Goal: Task Accomplishment & Management: Use online tool/utility

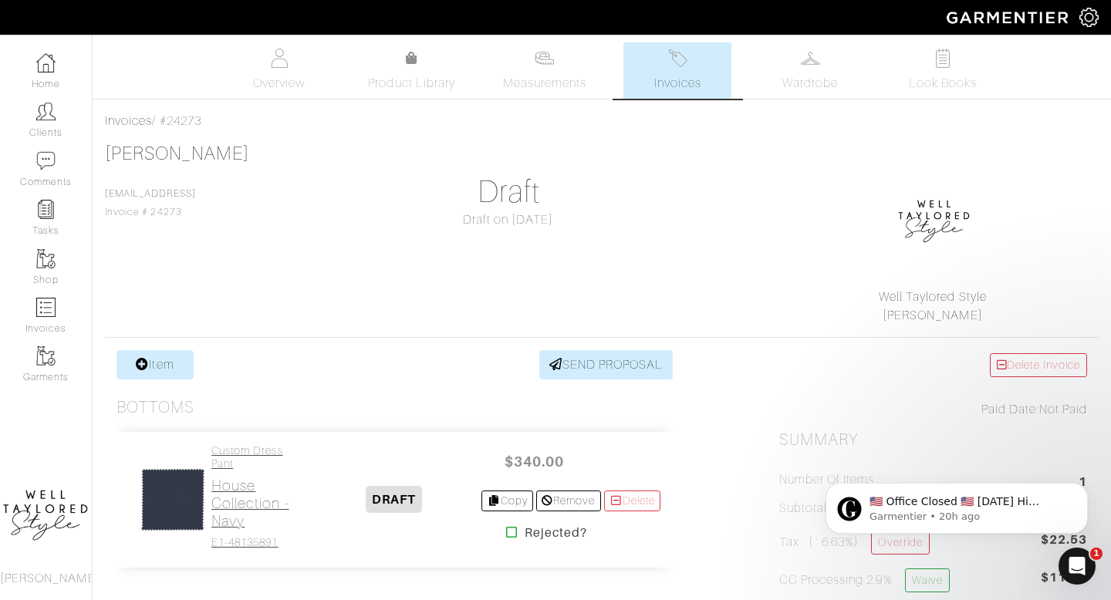
click at [267, 499] on h2 "House Collection - Navy" at bounding box center [258, 503] width 95 height 53
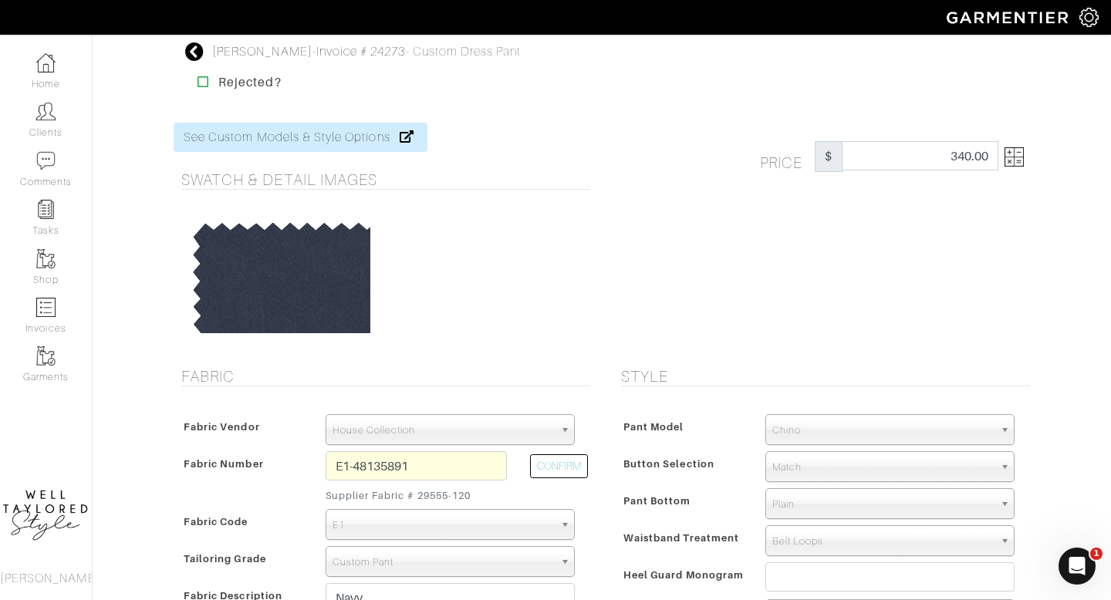
click at [1014, 158] on img at bounding box center [1013, 156] width 19 height 19
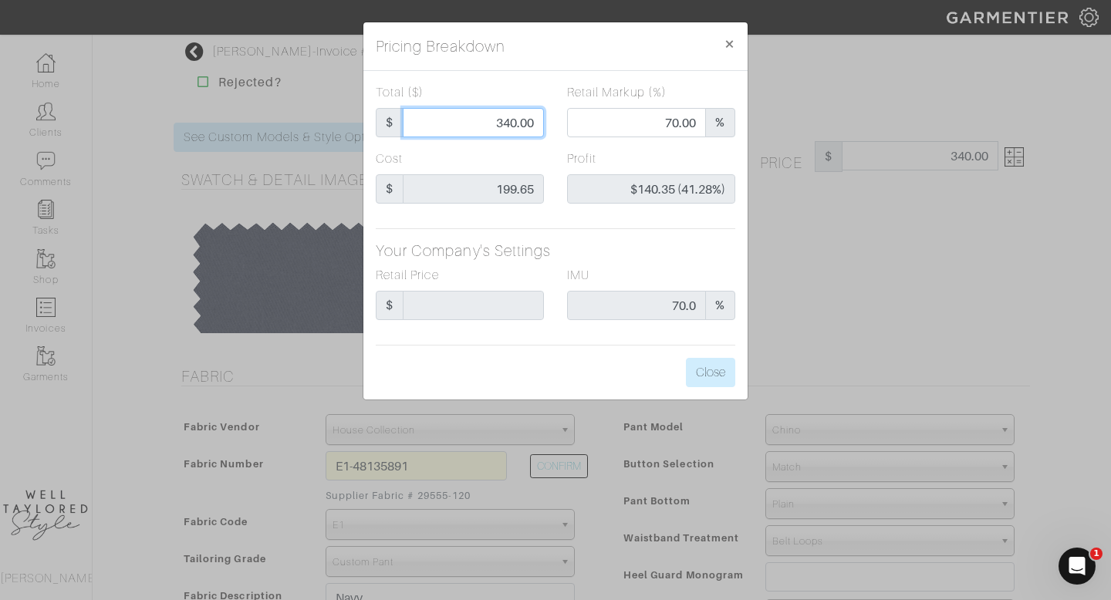
click at [507, 127] on input "340.00" at bounding box center [473, 122] width 141 height 29
click at [727, 47] on span "×" at bounding box center [729, 43] width 12 height 21
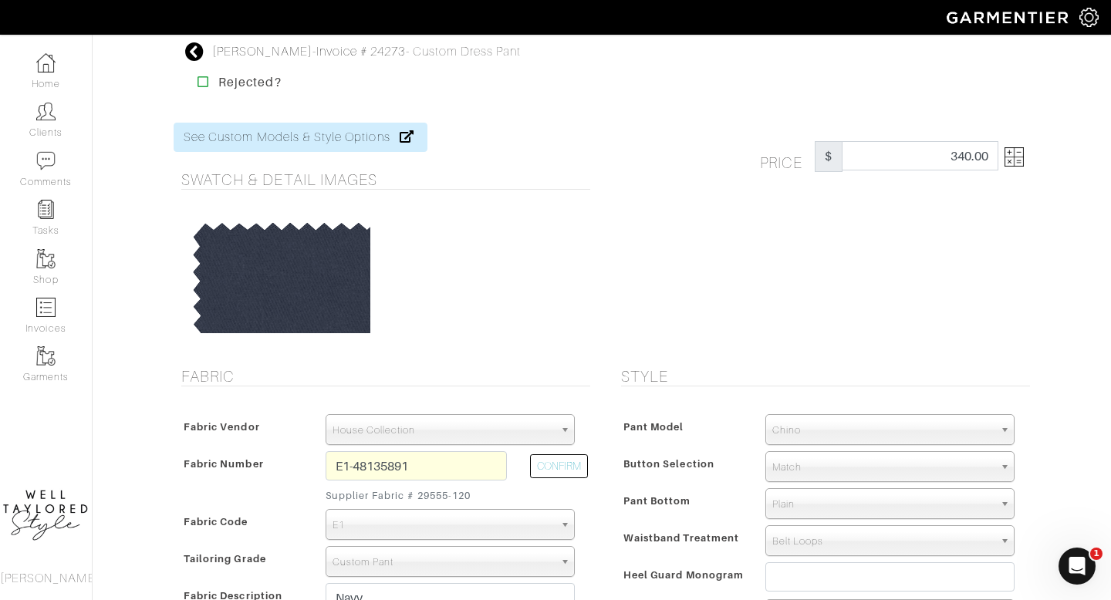
click at [191, 54] on icon at bounding box center [194, 51] width 19 height 19
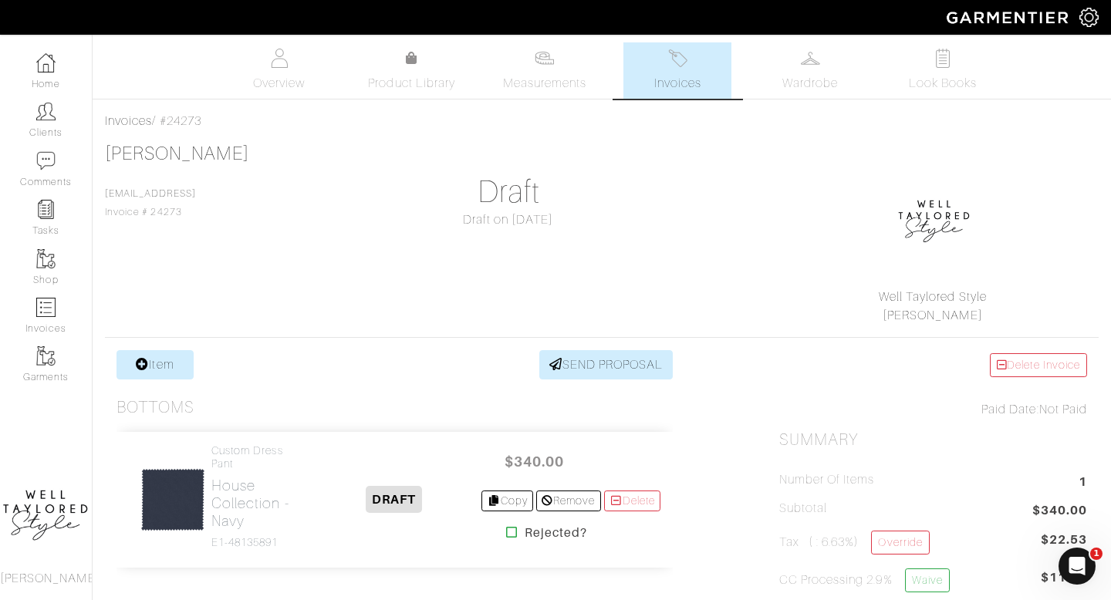
click at [700, 85] on span "Invoices" at bounding box center [677, 83] width 47 height 19
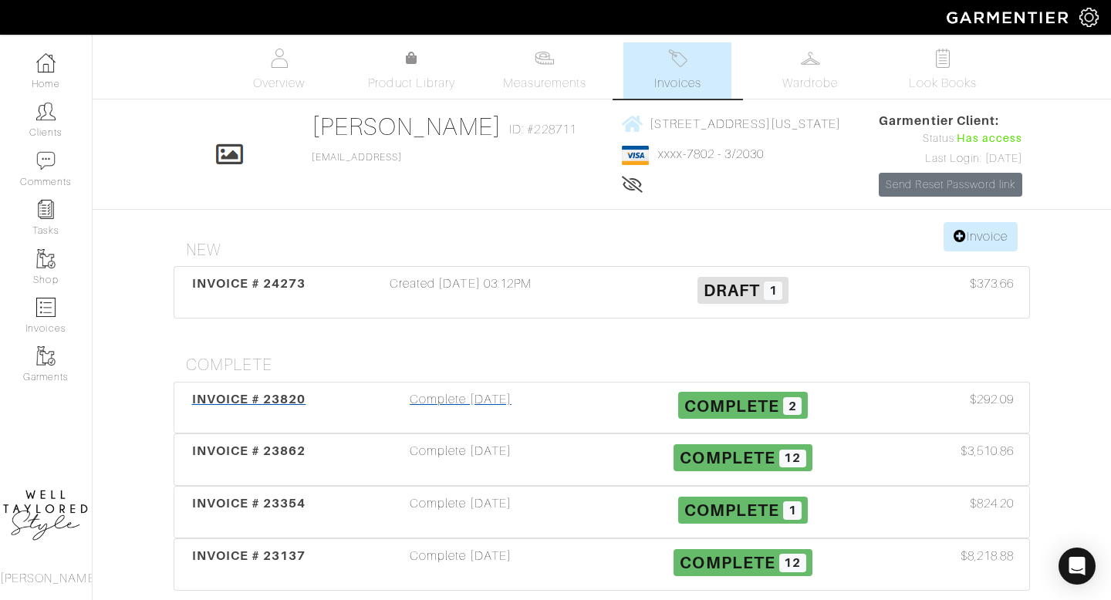
click at [501, 426] on div "Complete 08/26/25" at bounding box center [460, 407] width 282 height 35
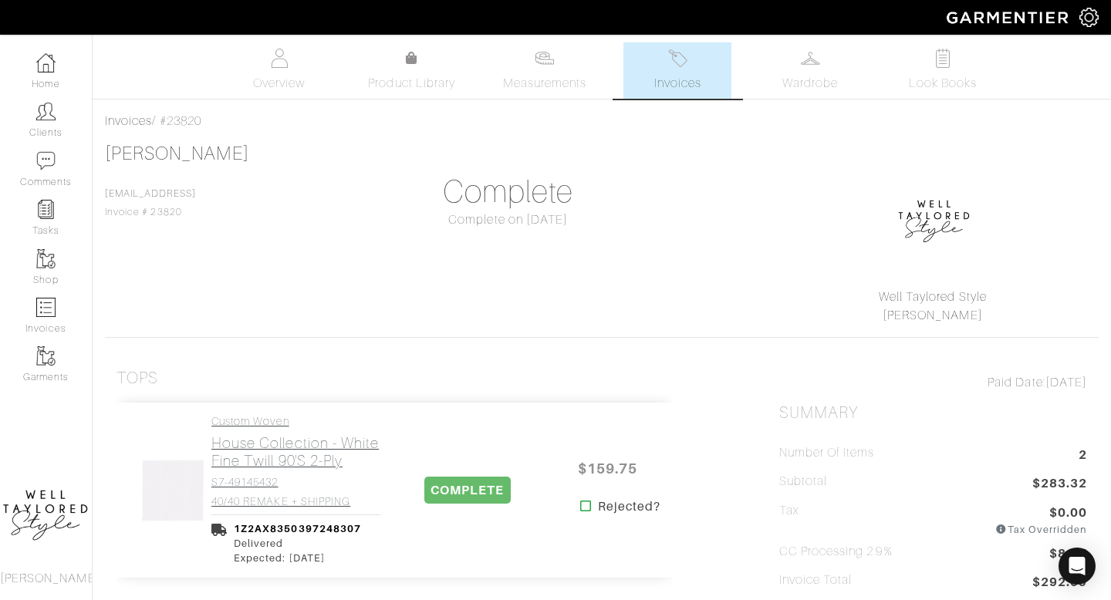
click at [336, 474] on link "Custom Woven House Collection - White Fine Twill 90's 2-Ply S7-49145432 40/40 R…" at bounding box center [295, 461] width 169 height 93
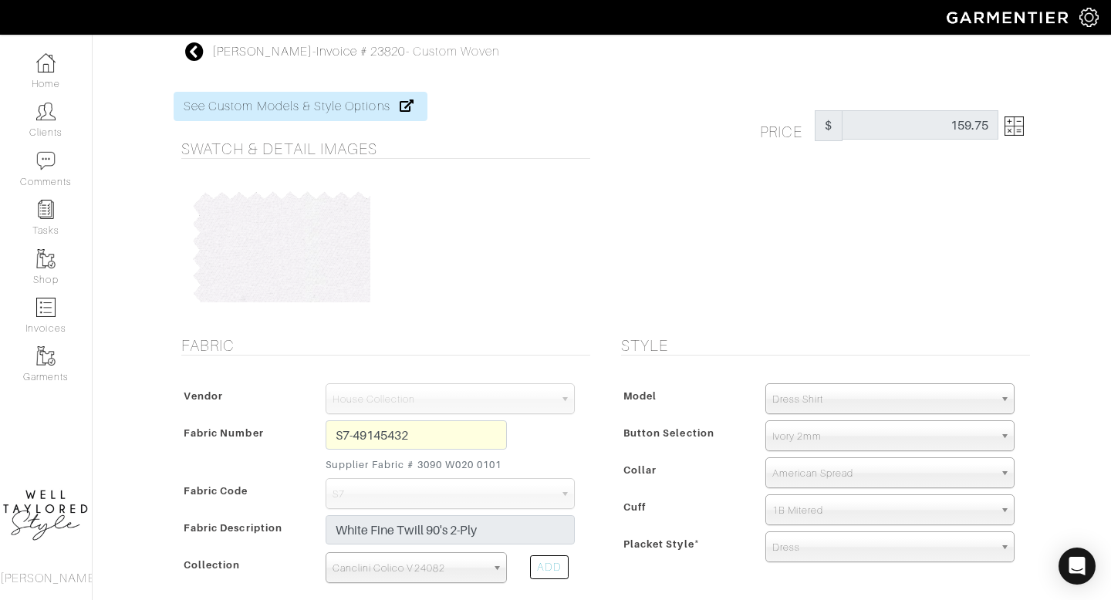
click at [191, 56] on icon at bounding box center [194, 51] width 19 height 19
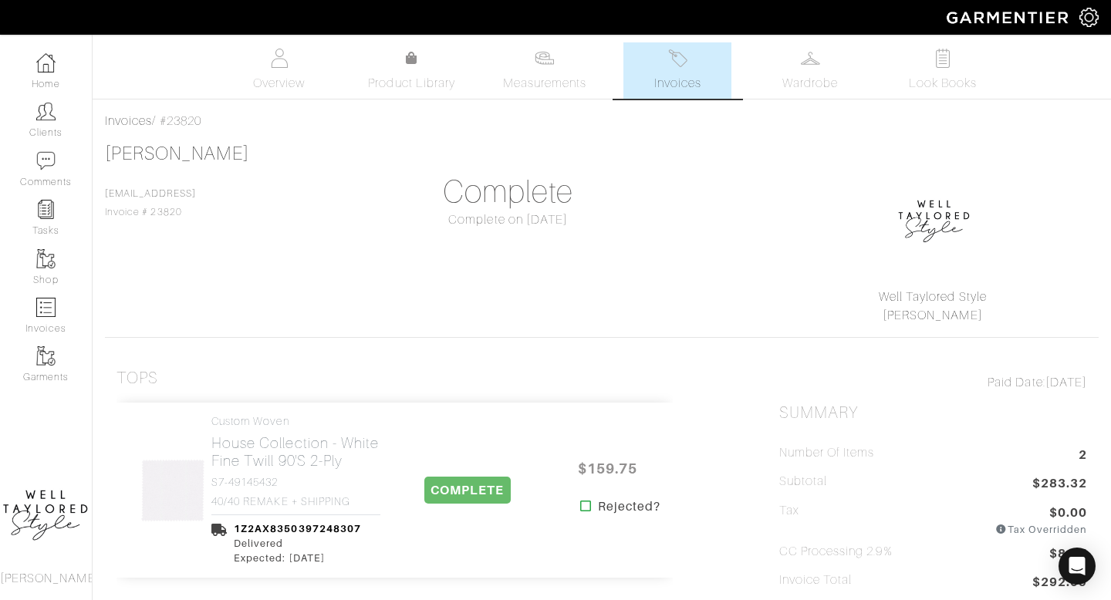
click at [694, 79] on span "Invoices" at bounding box center [677, 83] width 47 height 19
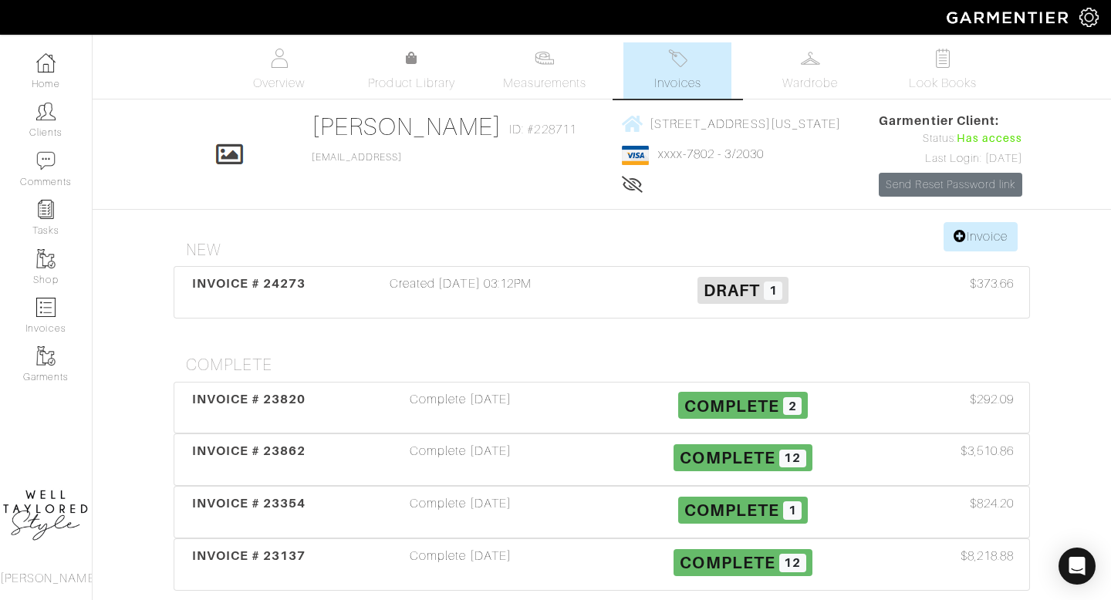
click at [477, 310] on div "Created 08/05/25 03:12PM" at bounding box center [460, 292] width 282 height 35
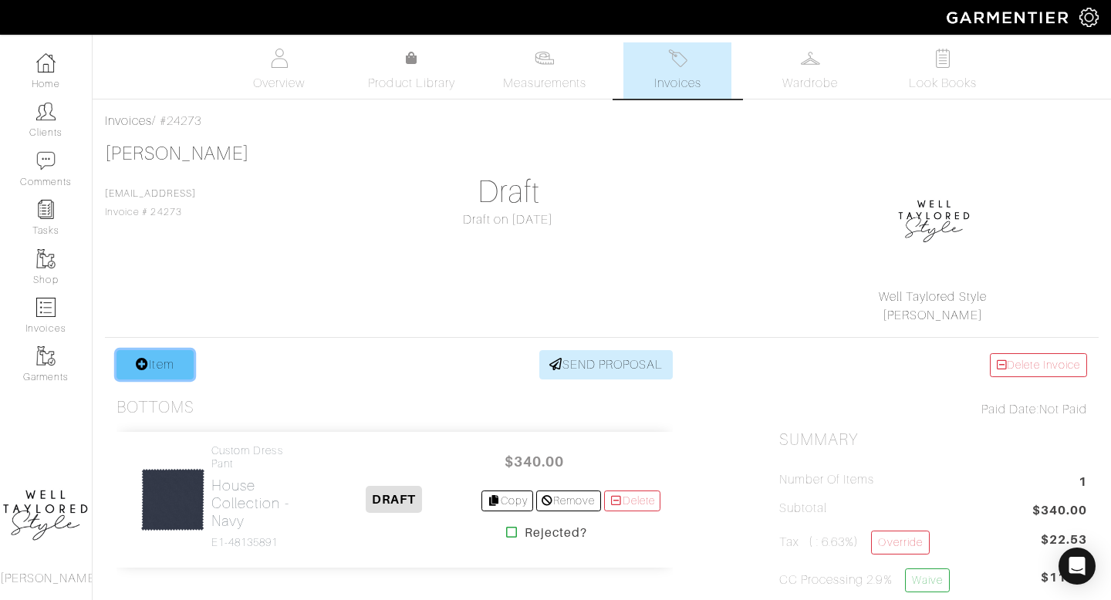
click at [184, 369] on link "Item" at bounding box center [154, 364] width 77 height 29
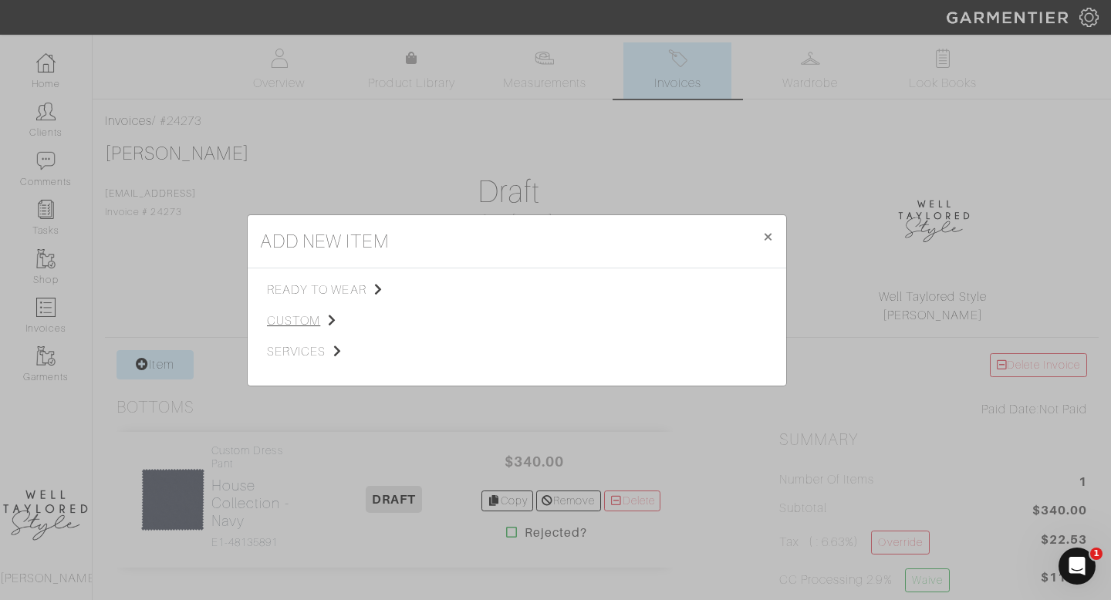
click at [315, 322] on span "custom" at bounding box center [344, 321] width 155 height 19
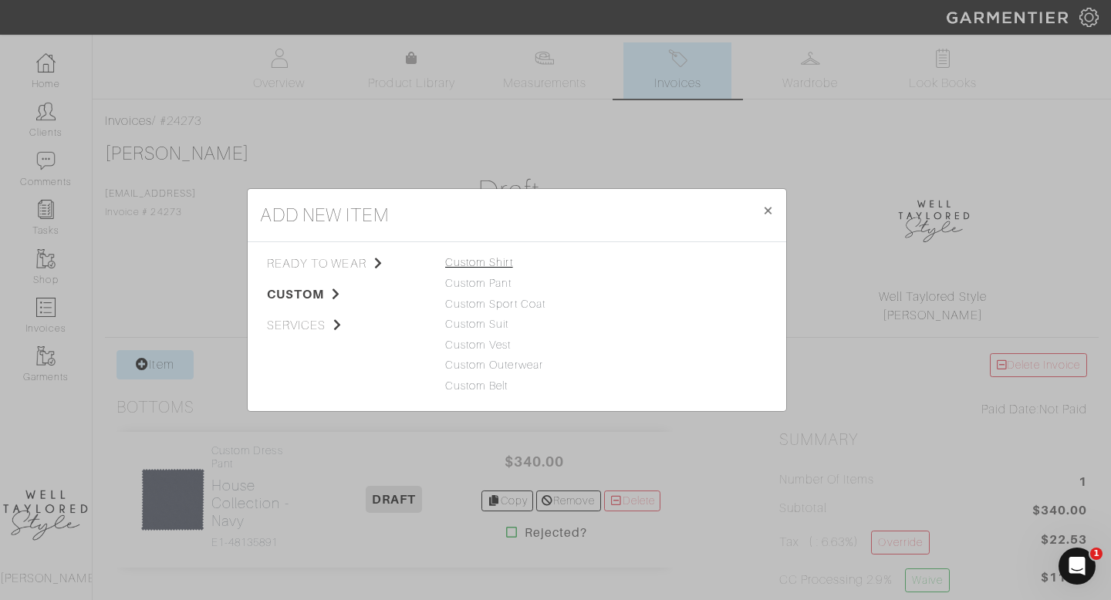
click at [499, 258] on link "Custom Shirt" at bounding box center [479, 262] width 68 height 12
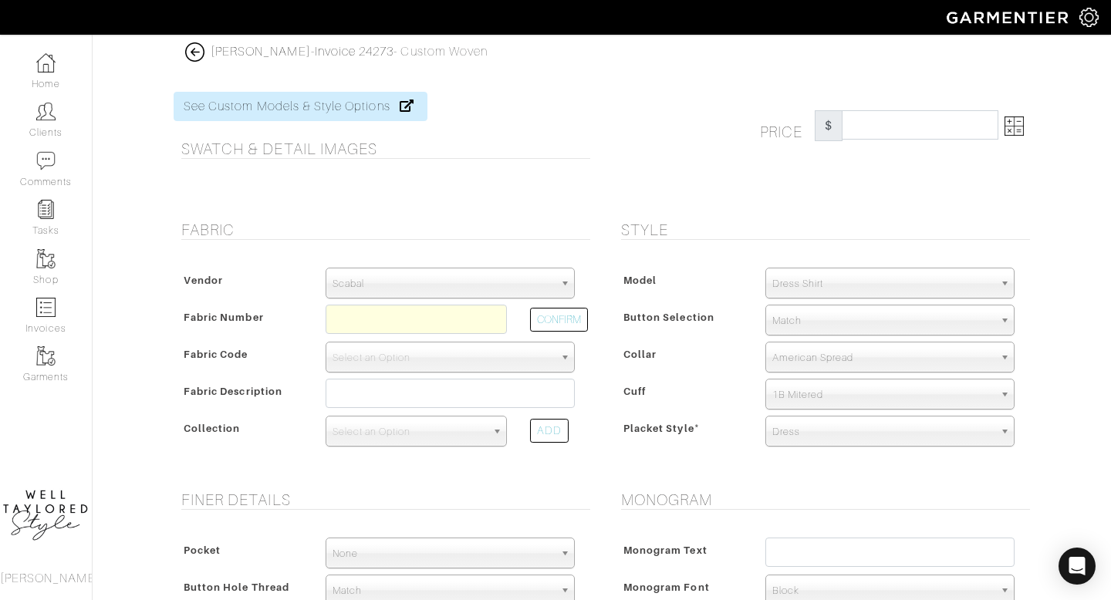
click at [479, 276] on span "Scabal" at bounding box center [442, 283] width 221 height 31
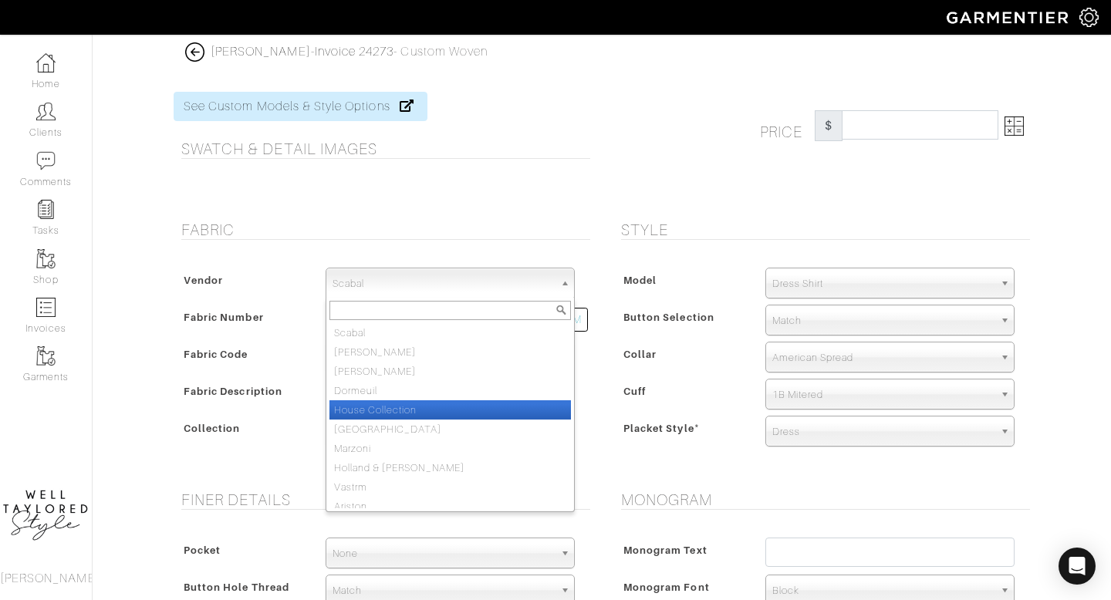
click at [440, 405] on li "House Collection" at bounding box center [449, 409] width 241 height 19
select select "75"
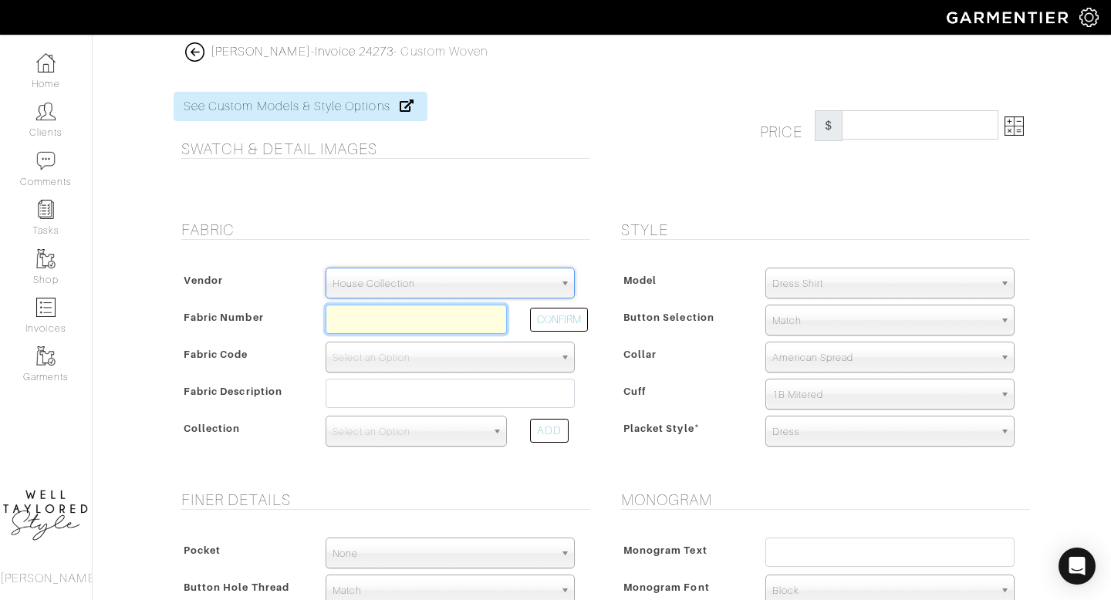
click at [375, 321] on input "text" at bounding box center [415, 319] width 181 height 29
paste input "S7-49145432"
type input "S7-49145432"
click at [584, 333] on div "Fabric Vendor Scabal Loro Piana Gladson Dormeuil House Collection London Marzon…" at bounding box center [382, 346] width 440 height 251
click at [548, 312] on button "CONFIRM" at bounding box center [559, 320] width 58 height 24
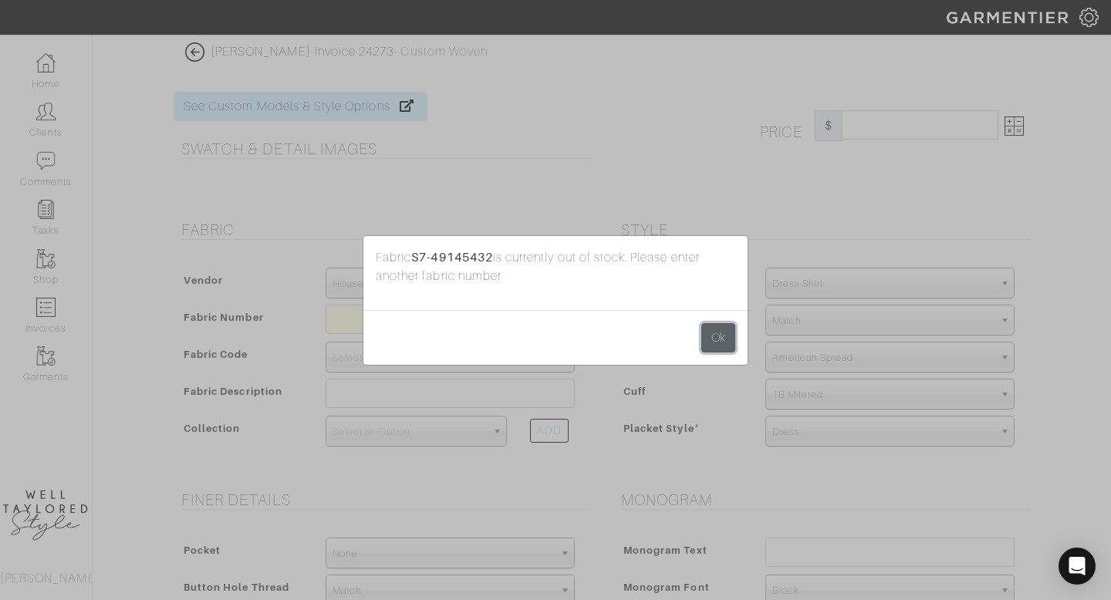
click at [732, 342] on button "Ok" at bounding box center [718, 337] width 34 height 29
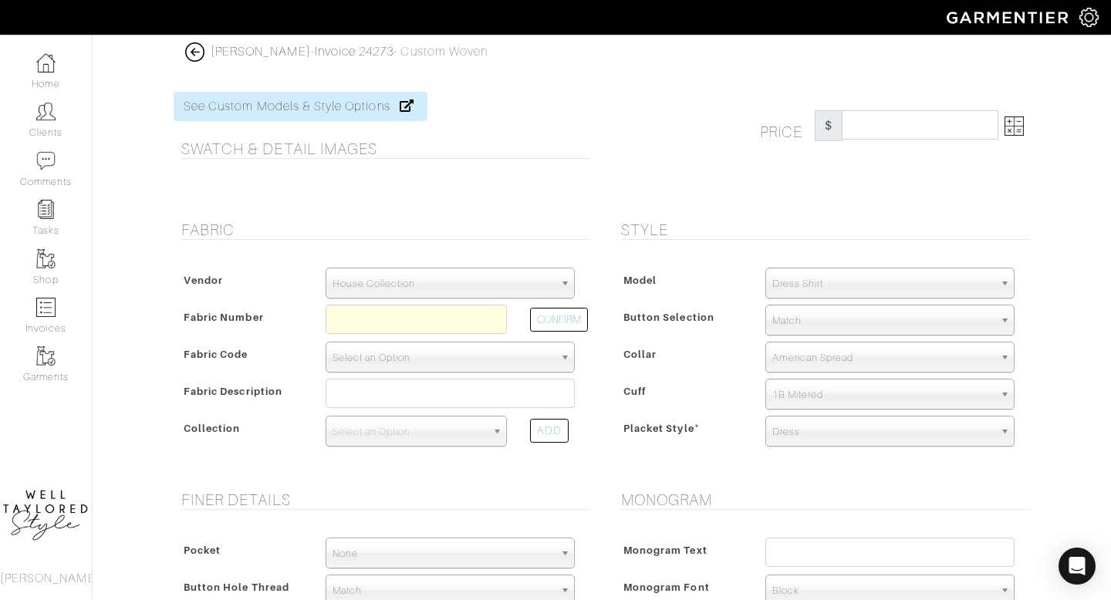
click at [411, 359] on span "Select an Option" at bounding box center [442, 357] width 221 height 31
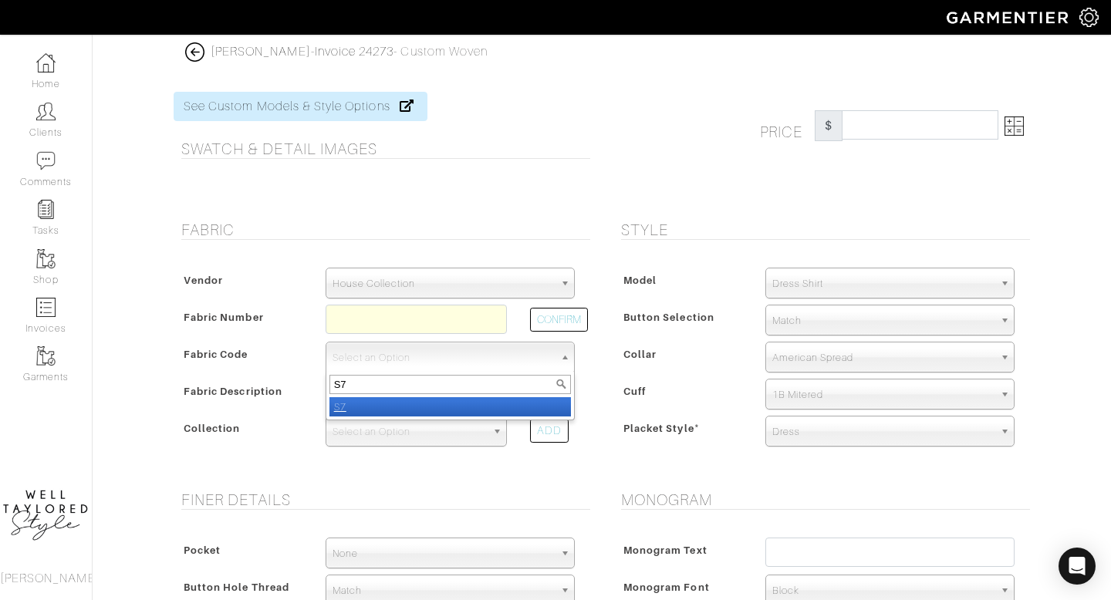
type input "S7"
click at [366, 410] on li "S7" at bounding box center [449, 406] width 241 height 19
select select "1180"
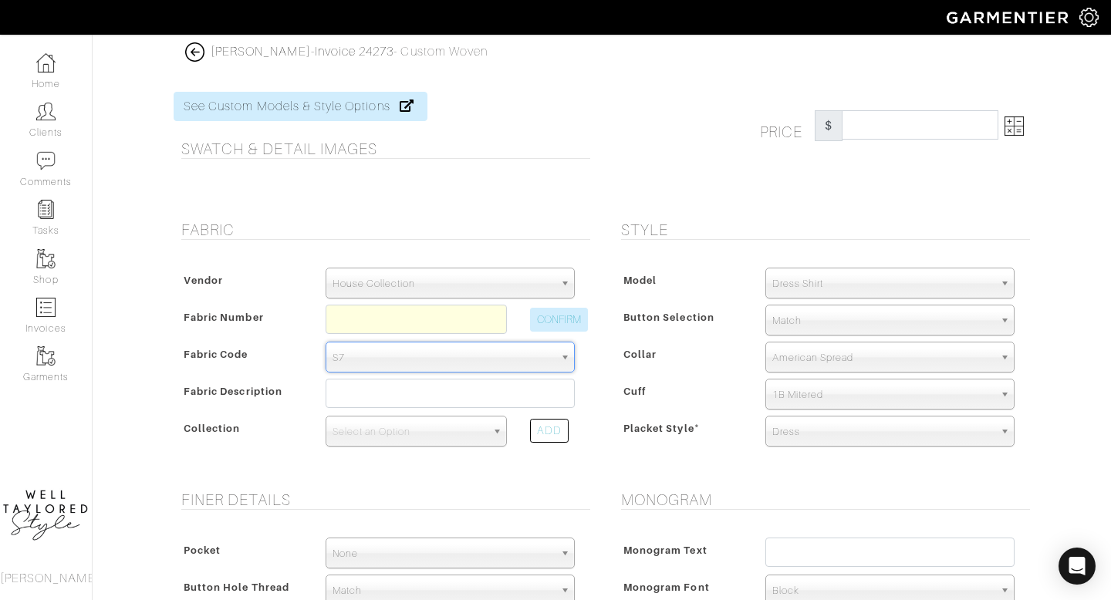
type input "406.67"
click at [569, 324] on button "CONFIRM" at bounding box center [559, 320] width 58 height 24
select select
click at [1020, 123] on img at bounding box center [1013, 125] width 19 height 19
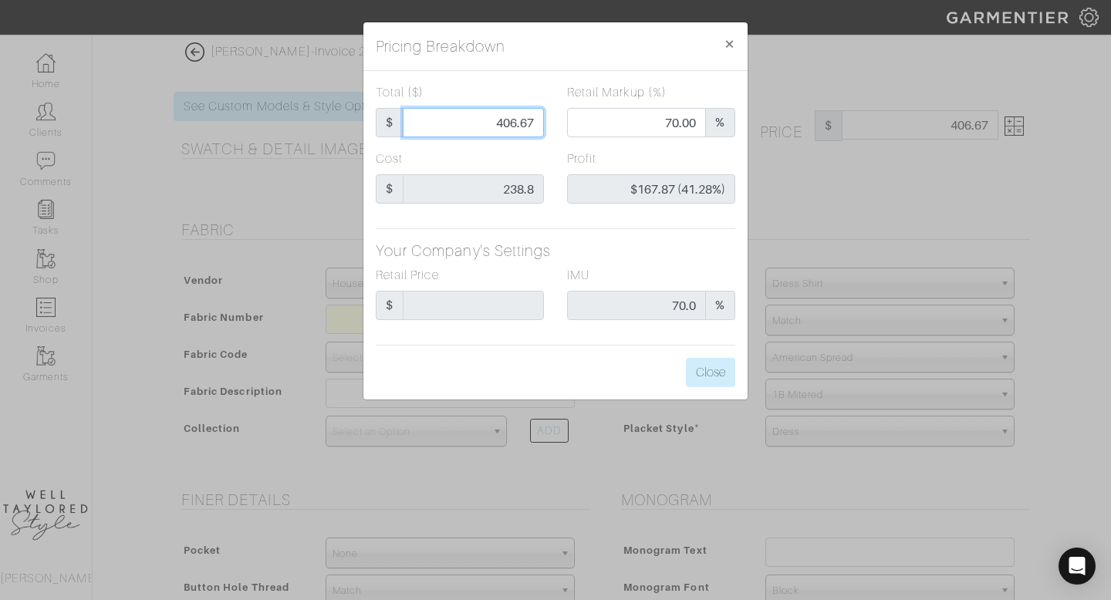
click at [515, 125] on input "406.67" at bounding box center [473, 122] width 141 height 29
type input "3"
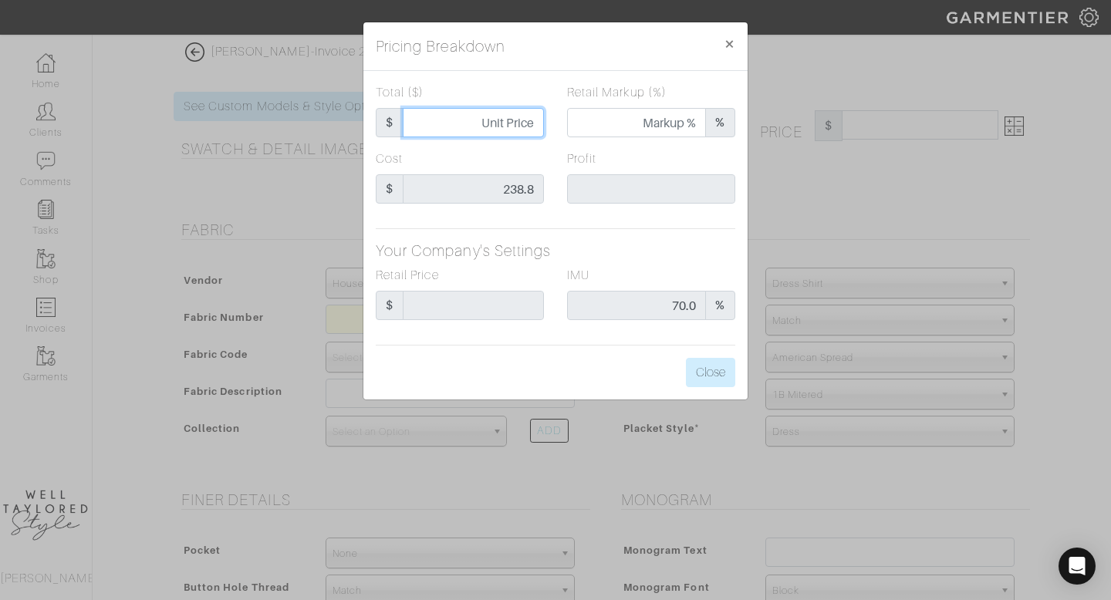
type input "0.00"
type input "-$235.80 (-7860.00%)"
type input "39"
type input "-$199.80 (-512.31%)"
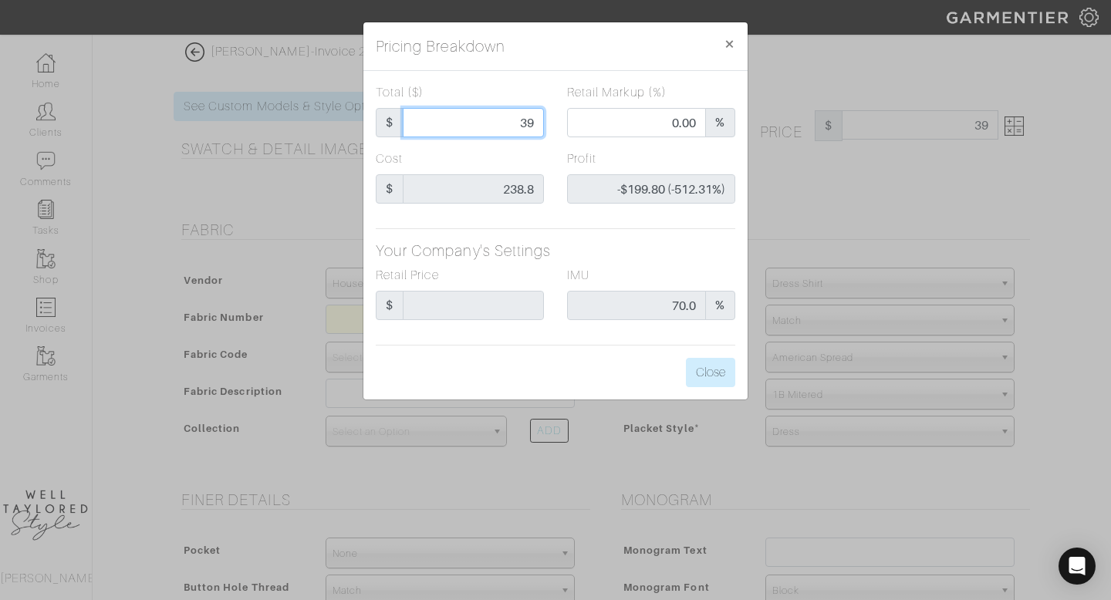
type input "395"
type input "69.11"
type input "$156.20 (39.54%)"
type input "39"
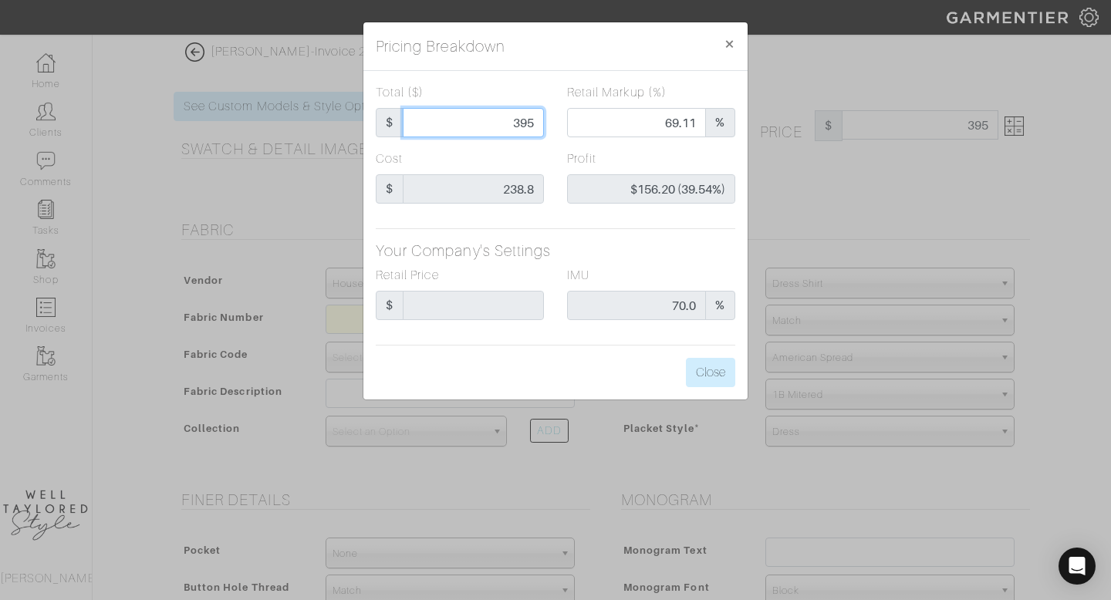
type input "39"
type input "0.00"
type input "-$199.80 (-512.31%)"
type input "3"
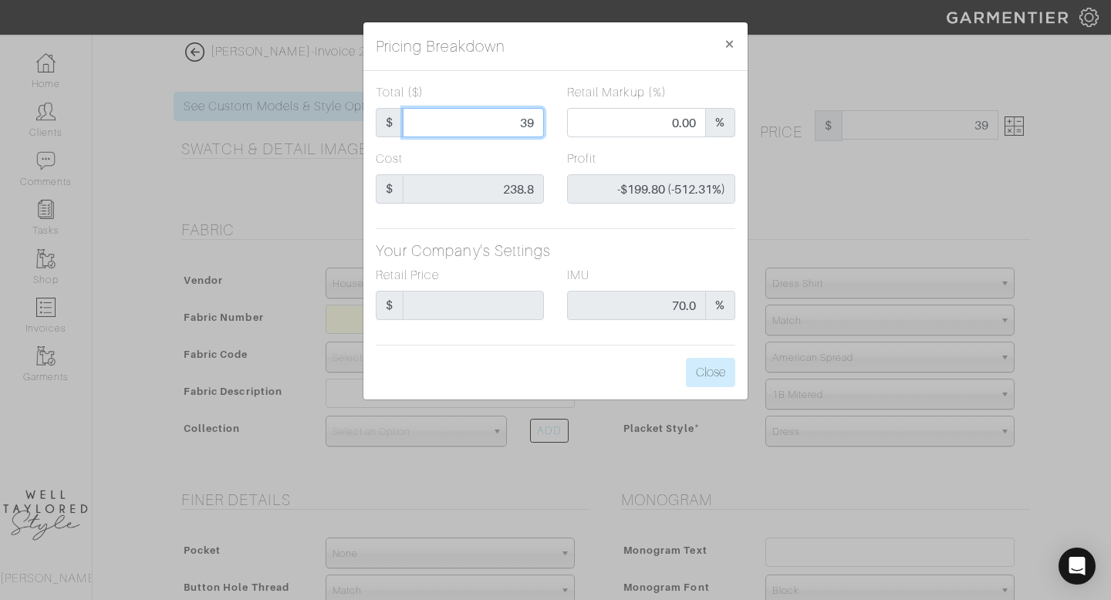
type input "-$235.80 (-7860.00%)"
type input "38"
type input "-$200.80 (-528.42%)"
type input "3"
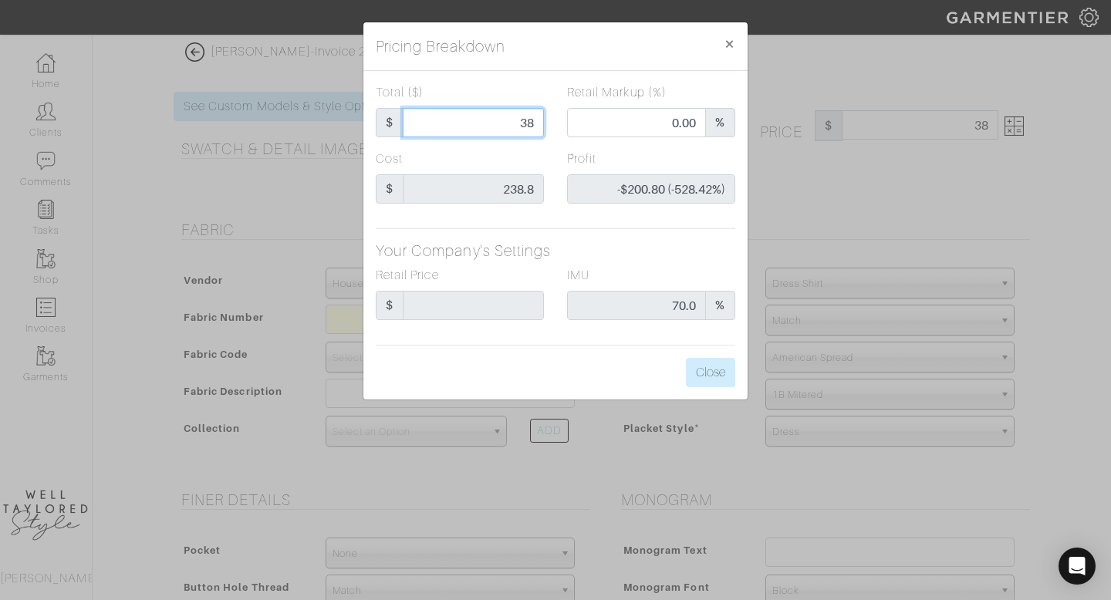
type input "3"
type input "-$235.80 (-7860.00%)"
type input "37"
type input "-$201.80 (-545.41%)"
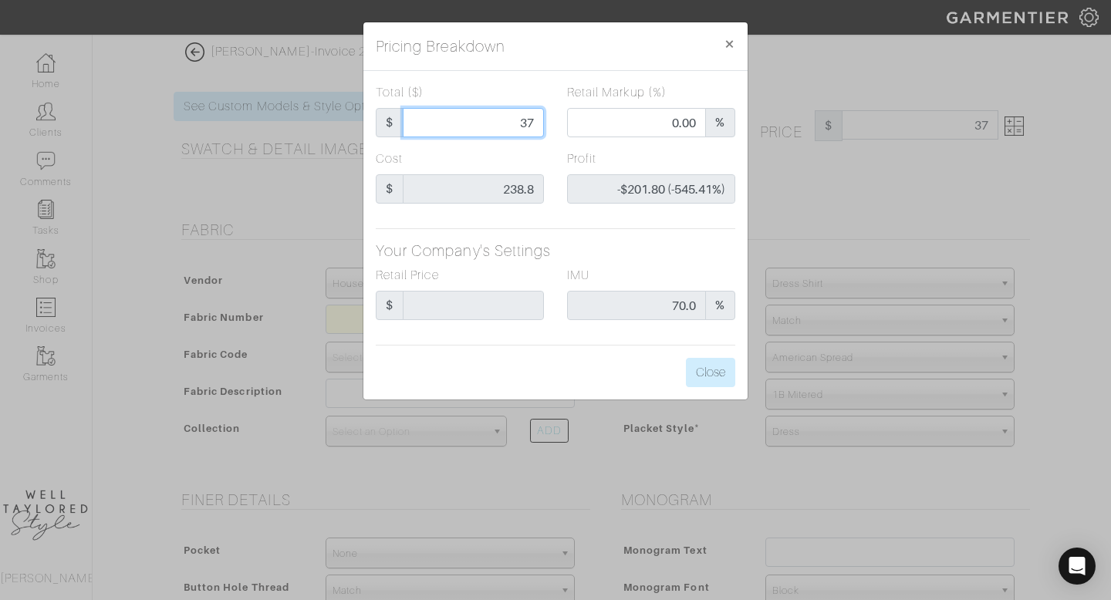
type input "375"
type input "67.47"
type input "$136.20 (36.32%)"
type input "37"
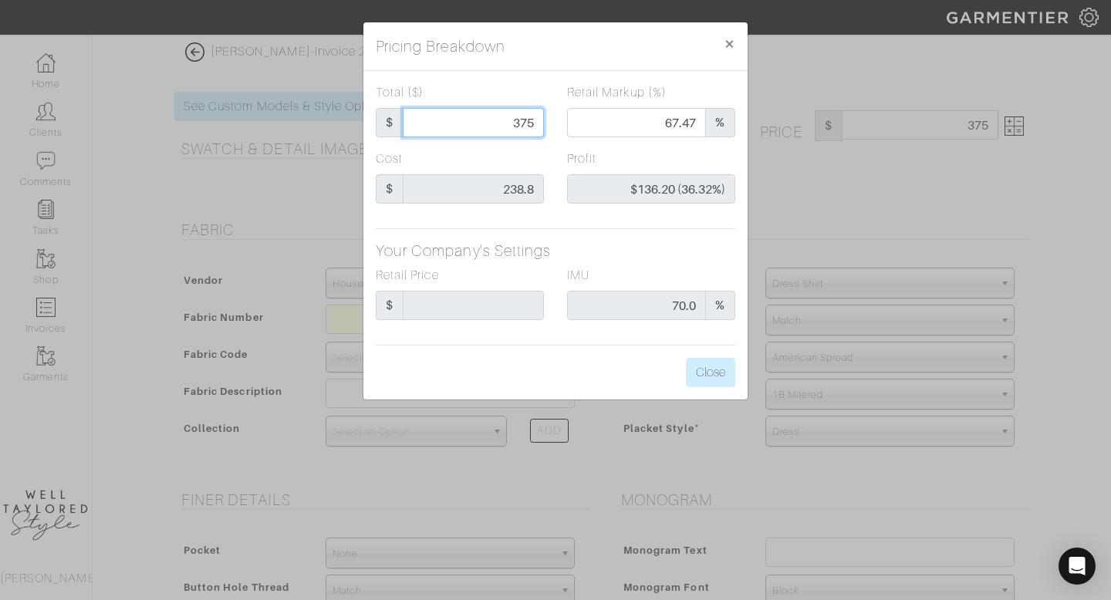
type input "37"
type input "0.00"
type input "-$201.80 (-545.41%)"
type input "3"
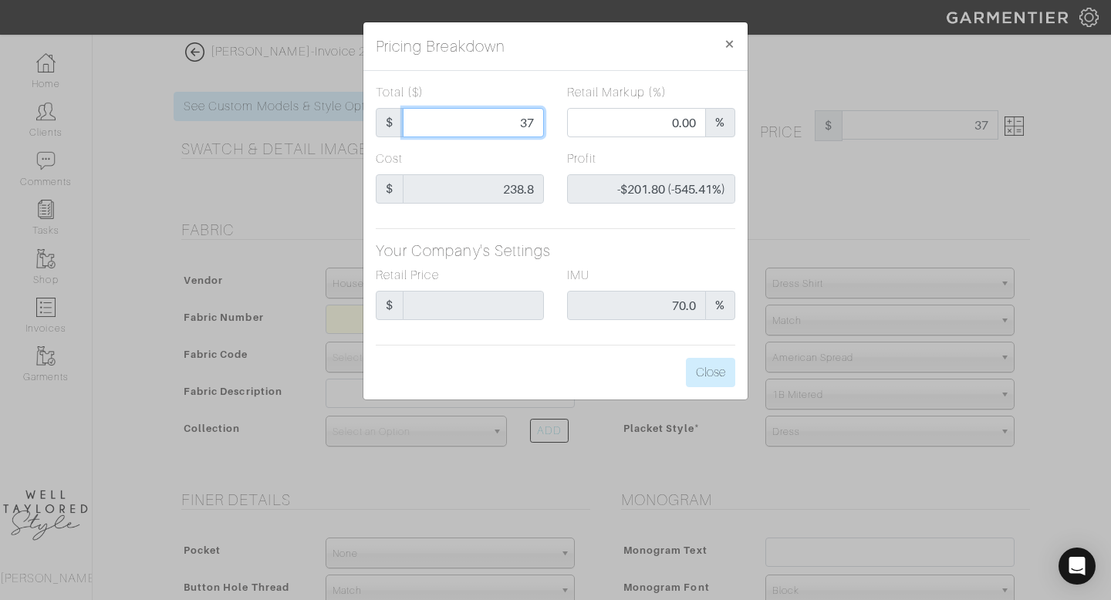
type input "-$235.80 (-7860.00%)"
type input "38"
type input "-$200.80 (-528.42%)"
type input "3"
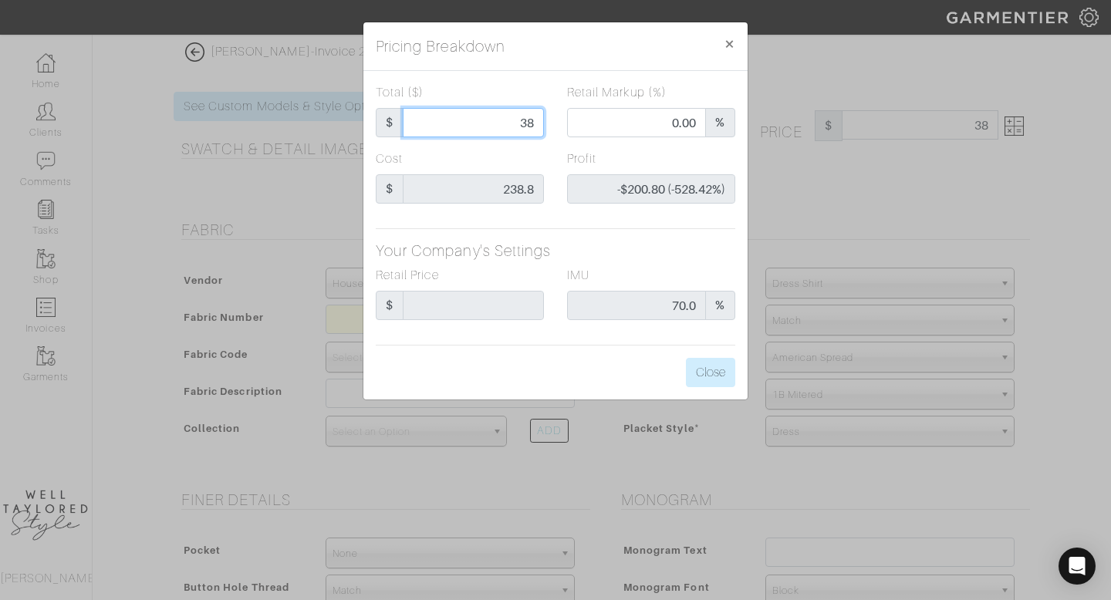
type input "3"
type input "-$235.80 (-7860.00%)"
type input "39"
type input "-$199.80 (-512.31%)"
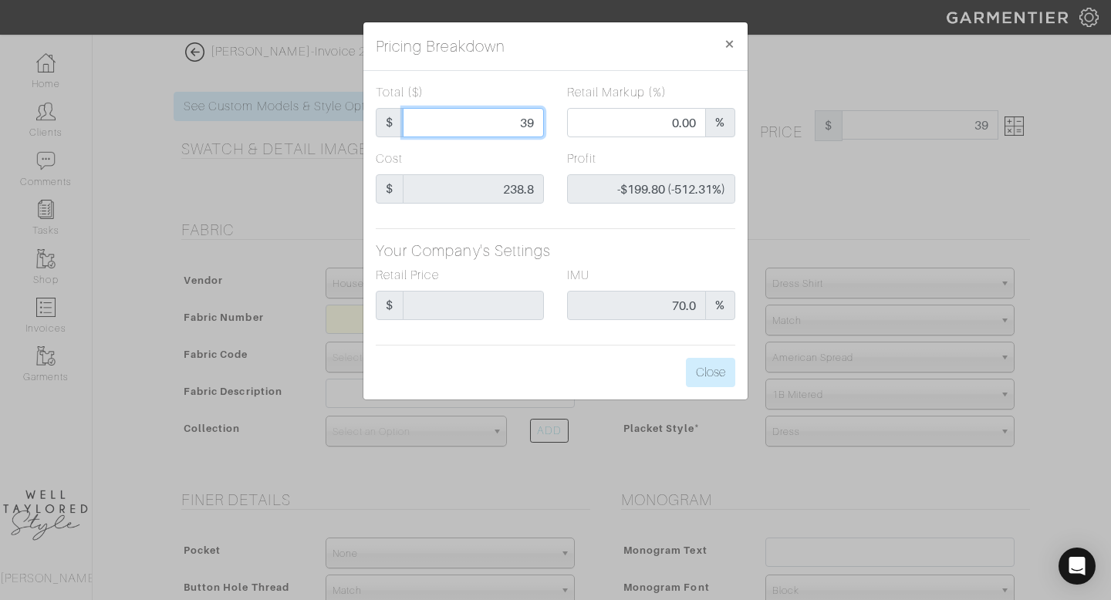
type input "396"
type input "69.19"
type input "$157.20 (39.70%)"
type input "39"
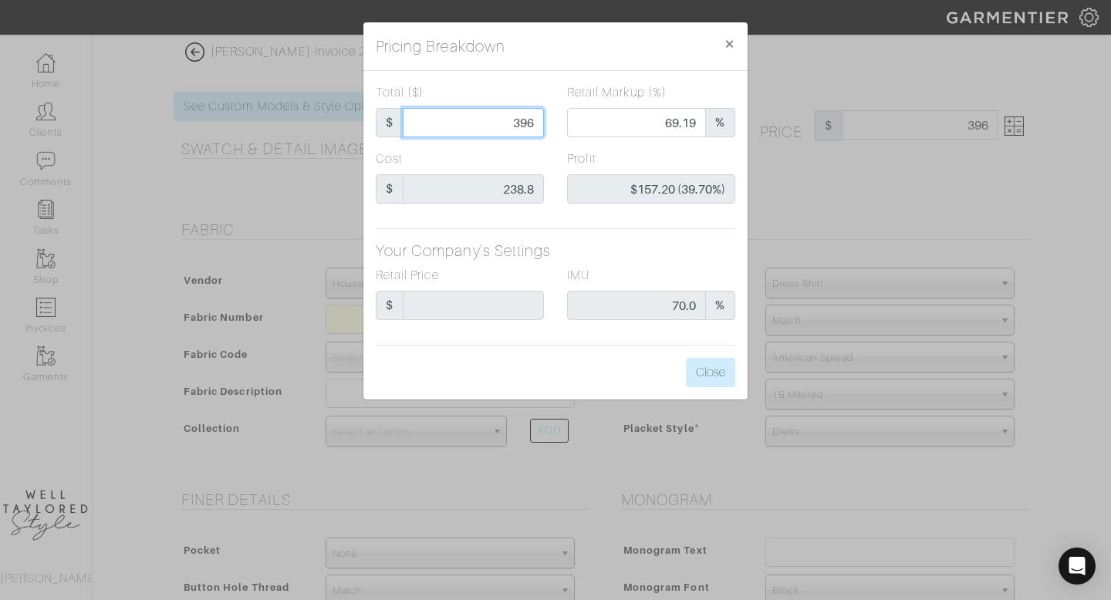
type input "39"
type input "0.00"
type input "-$199.80 (-512.31%)"
type input "395"
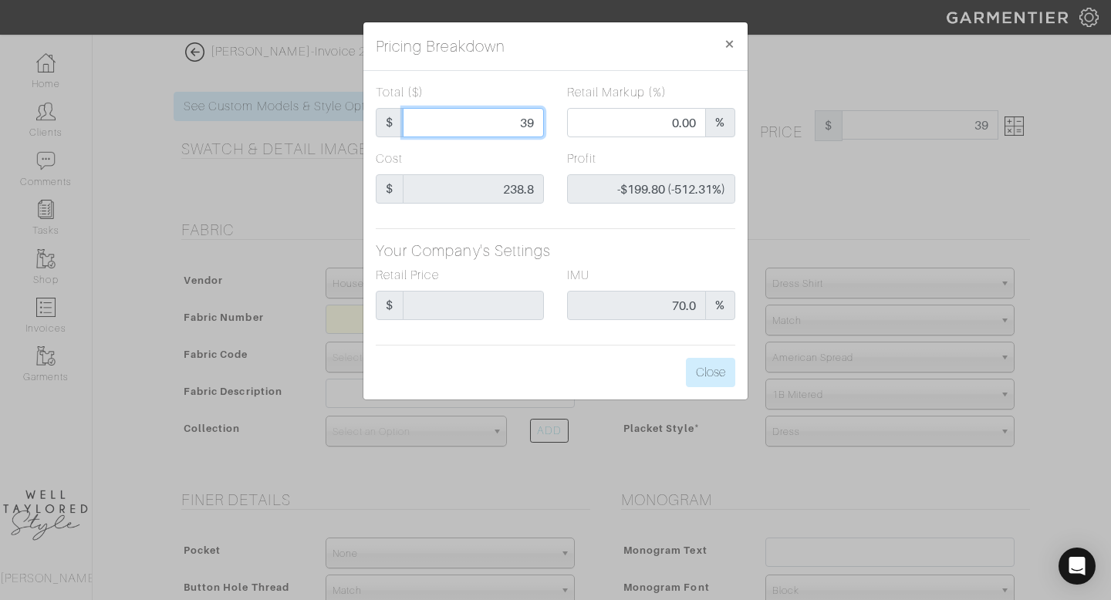
type input "69.11"
type input "$156.20 (39.54%)"
type input "395"
type input "395.00"
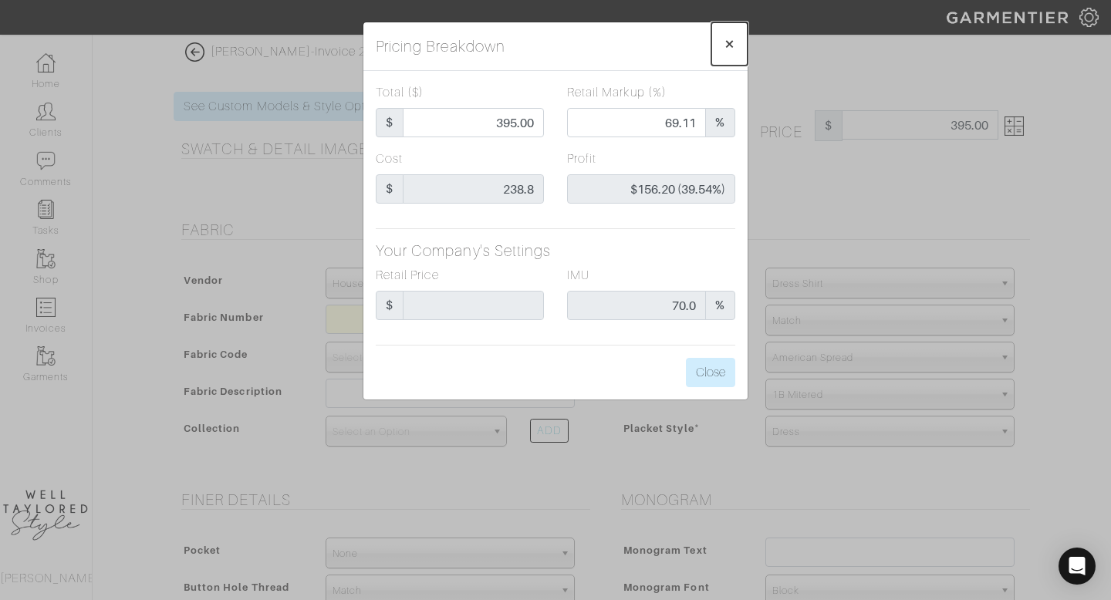
click at [730, 43] on span "×" at bounding box center [729, 43] width 12 height 21
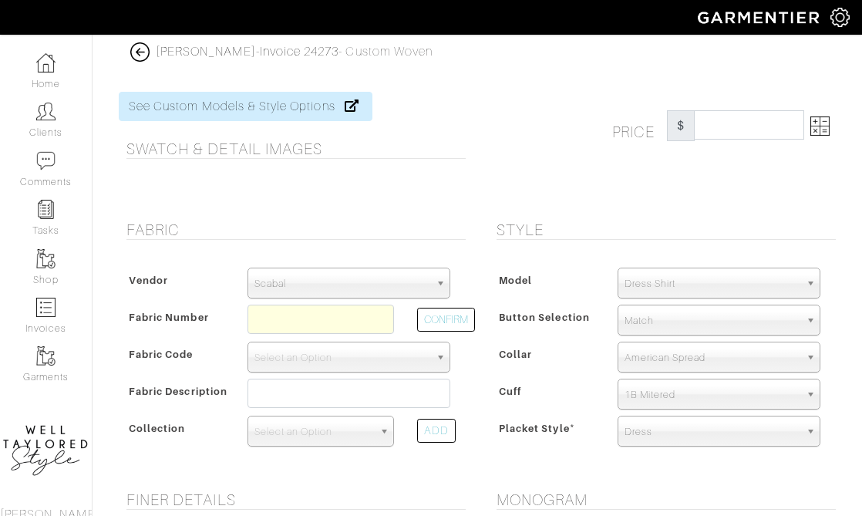
select select "75"
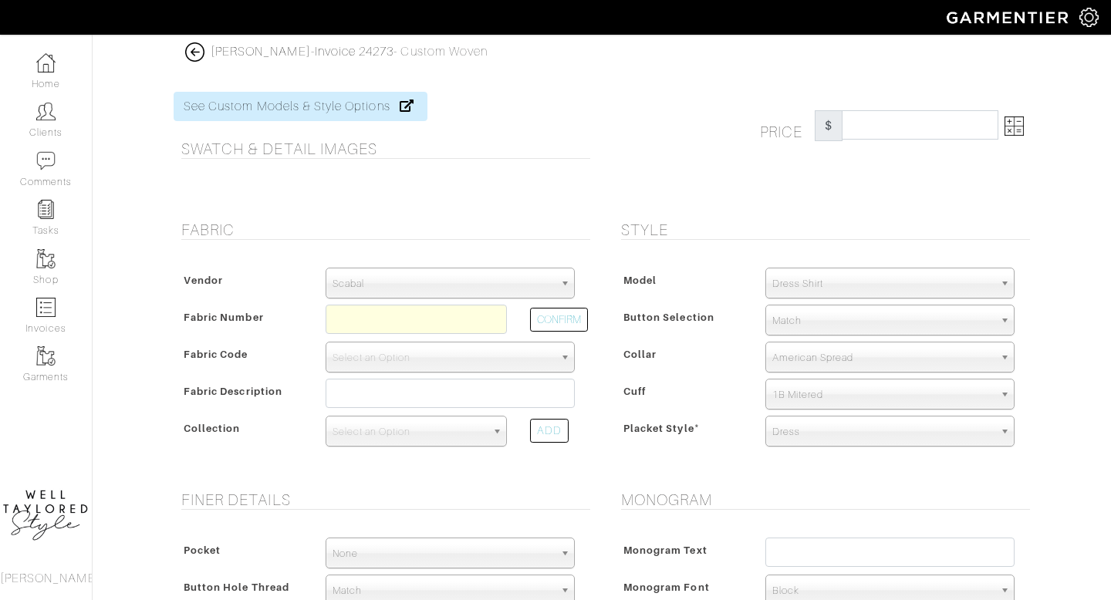
click at [194, 53] on img at bounding box center [194, 51] width 19 height 19
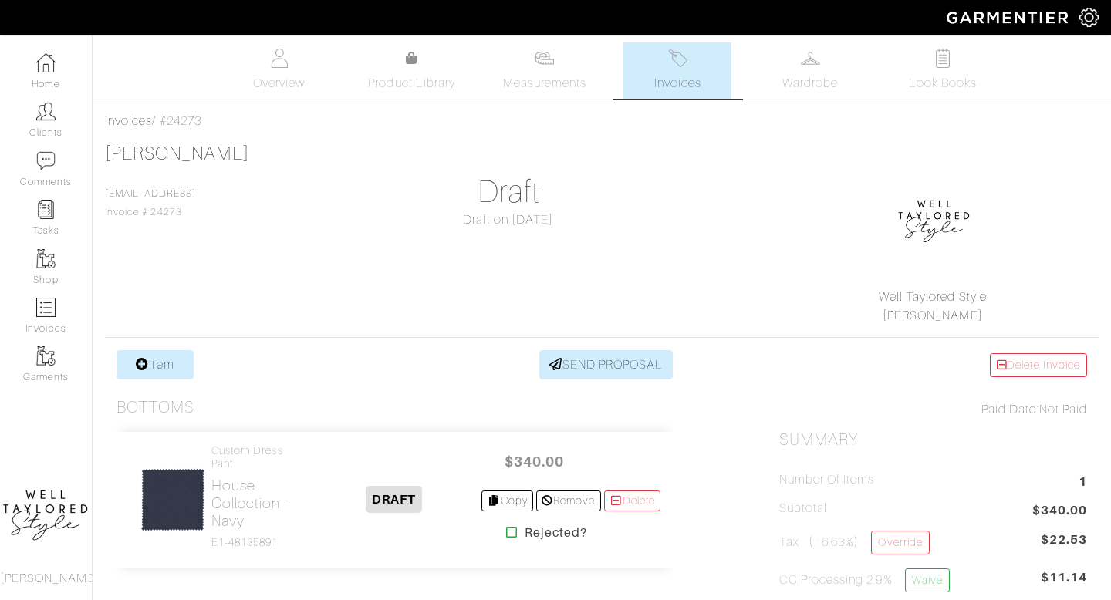
click at [685, 74] on span "Invoices" at bounding box center [677, 83] width 47 height 19
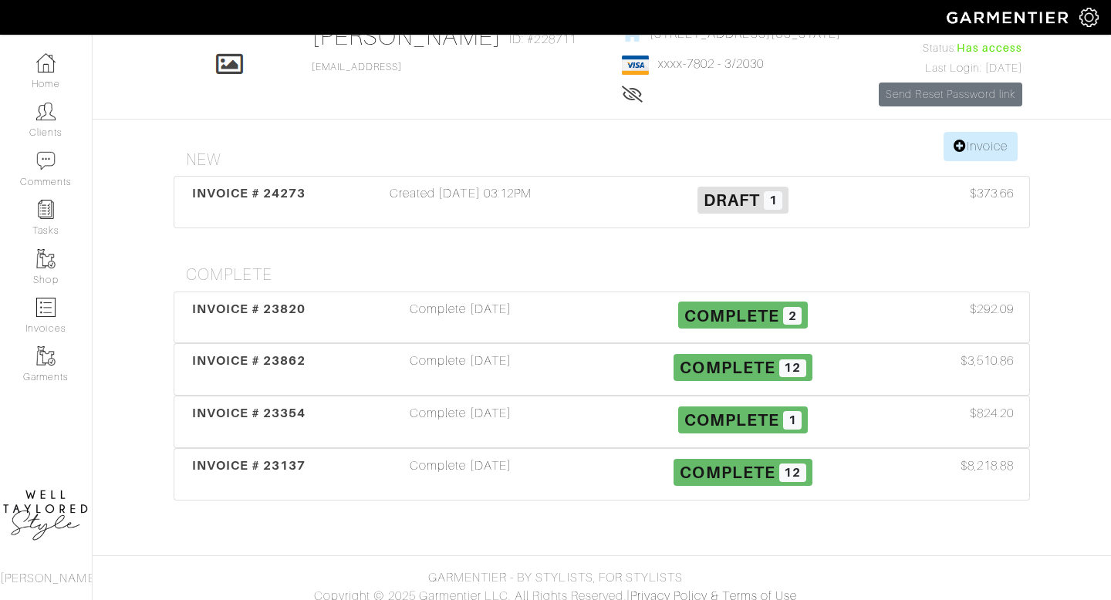
scroll to position [143, 0]
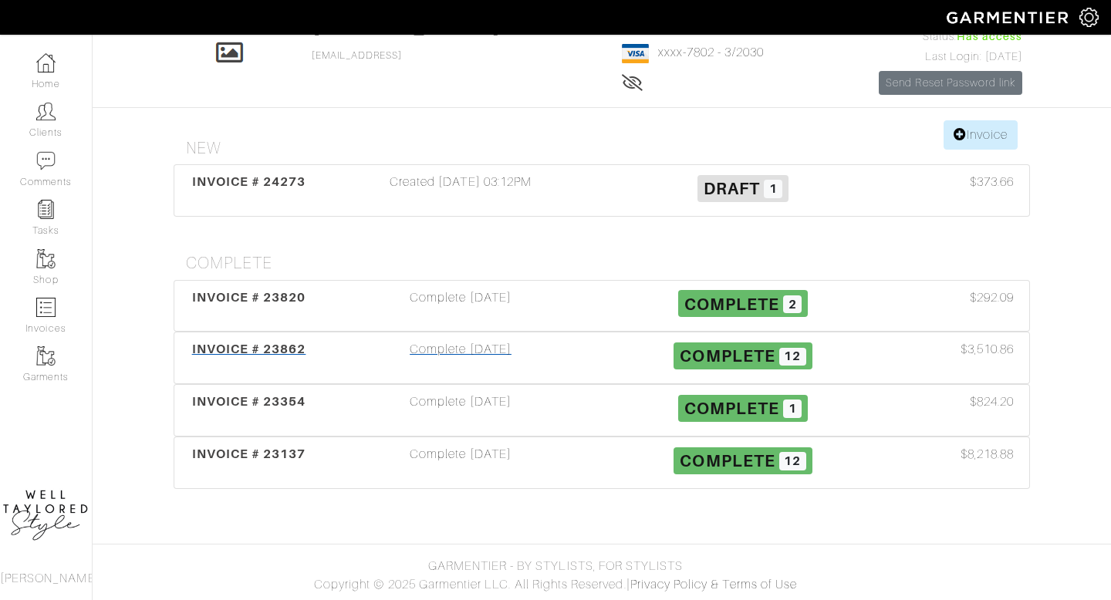
click at [477, 376] on div "Complete 06/08/25" at bounding box center [460, 357] width 282 height 35
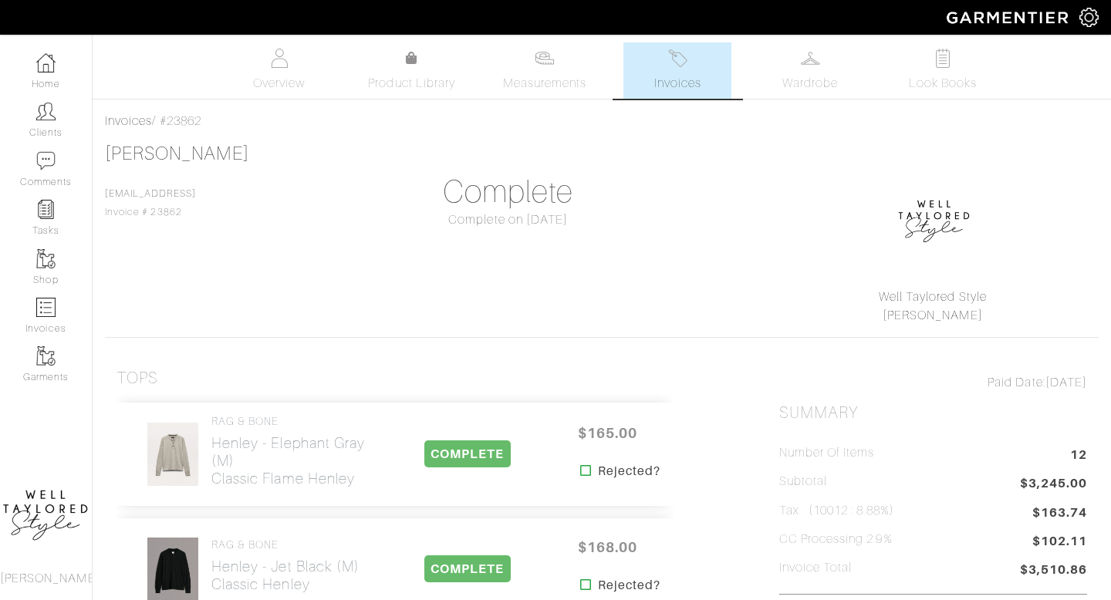
click at [684, 76] on span "Invoices" at bounding box center [677, 83] width 47 height 19
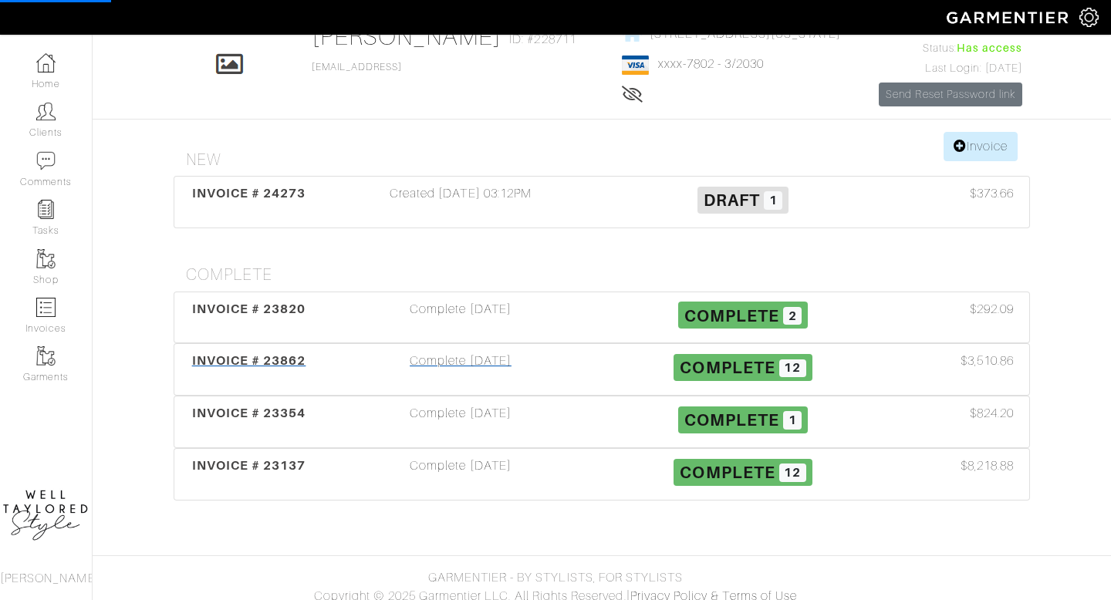
scroll to position [153, 0]
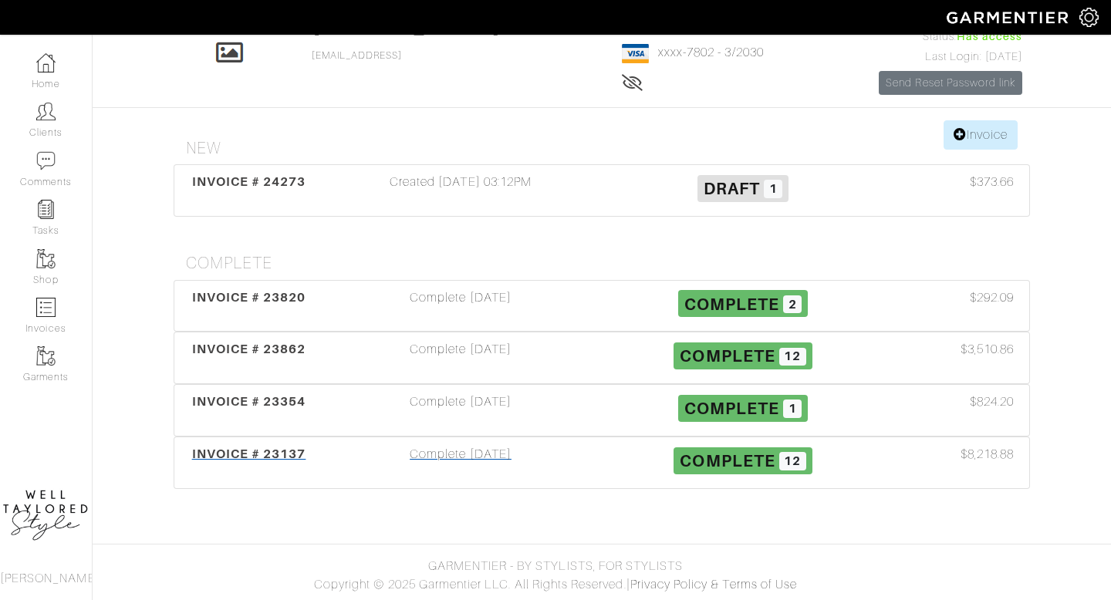
click at [464, 481] on div "Complete 07/01/25" at bounding box center [460, 462] width 282 height 35
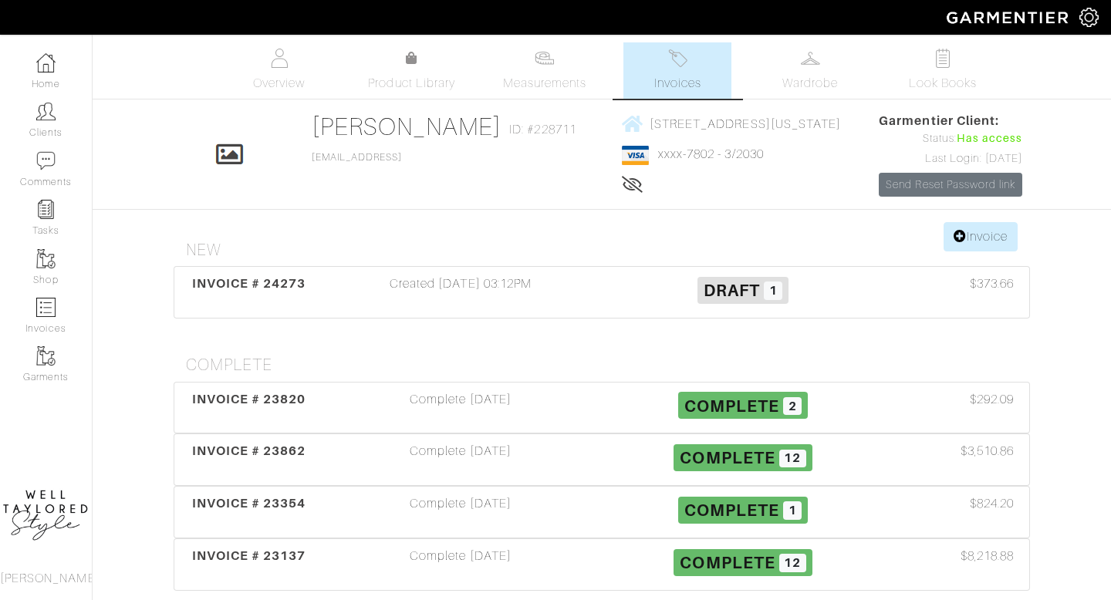
scroll to position [153, 0]
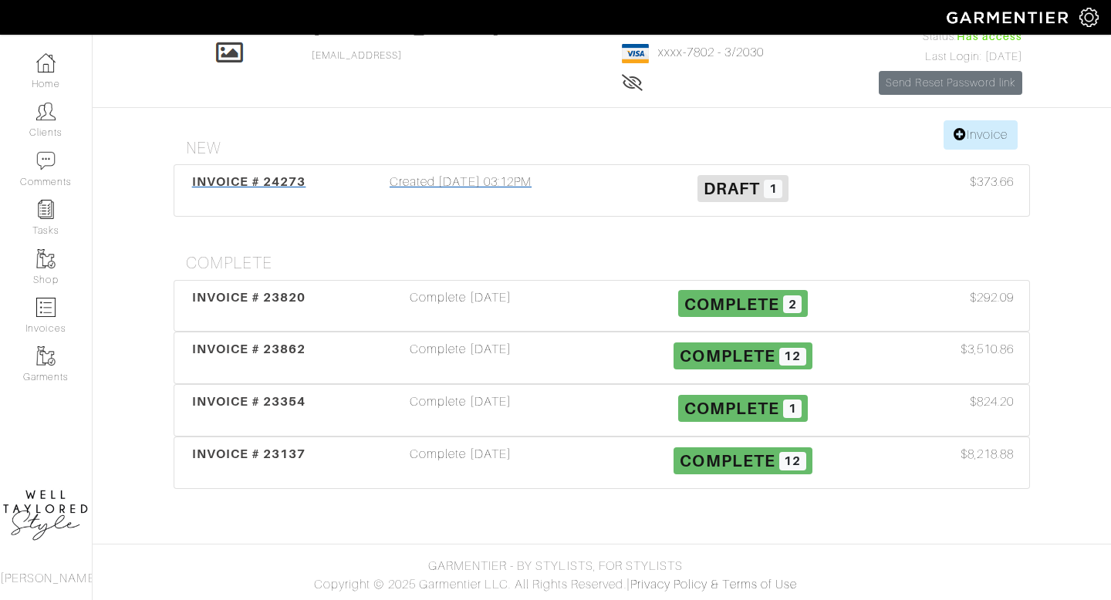
click at [450, 208] on div "Created 08/05/25 03:12PM" at bounding box center [460, 190] width 282 height 35
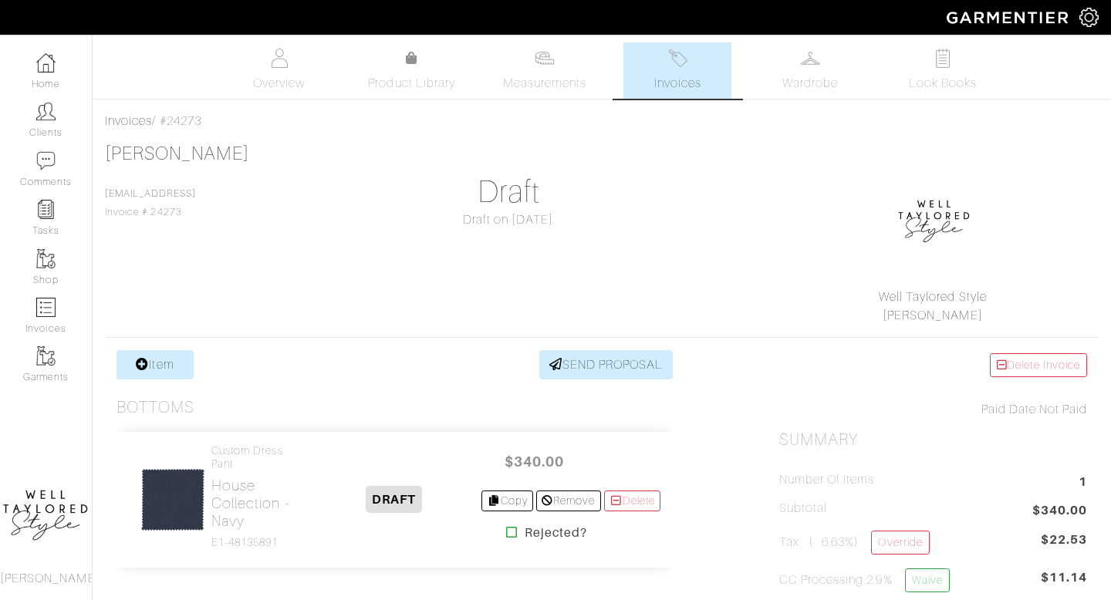
scroll to position [155, 0]
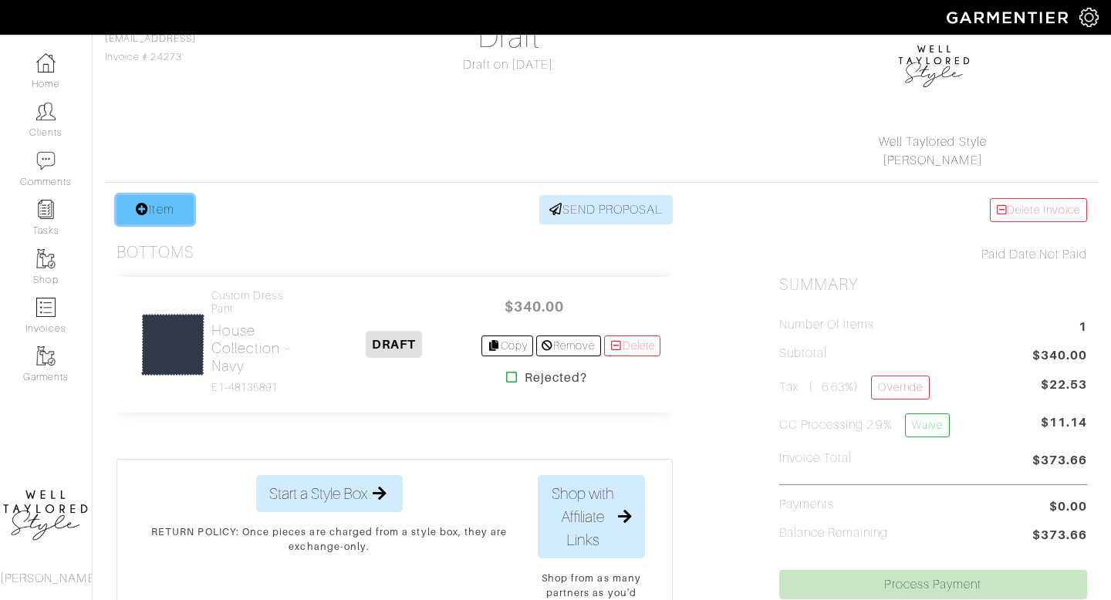
click at [158, 221] on link "Item" at bounding box center [154, 209] width 77 height 29
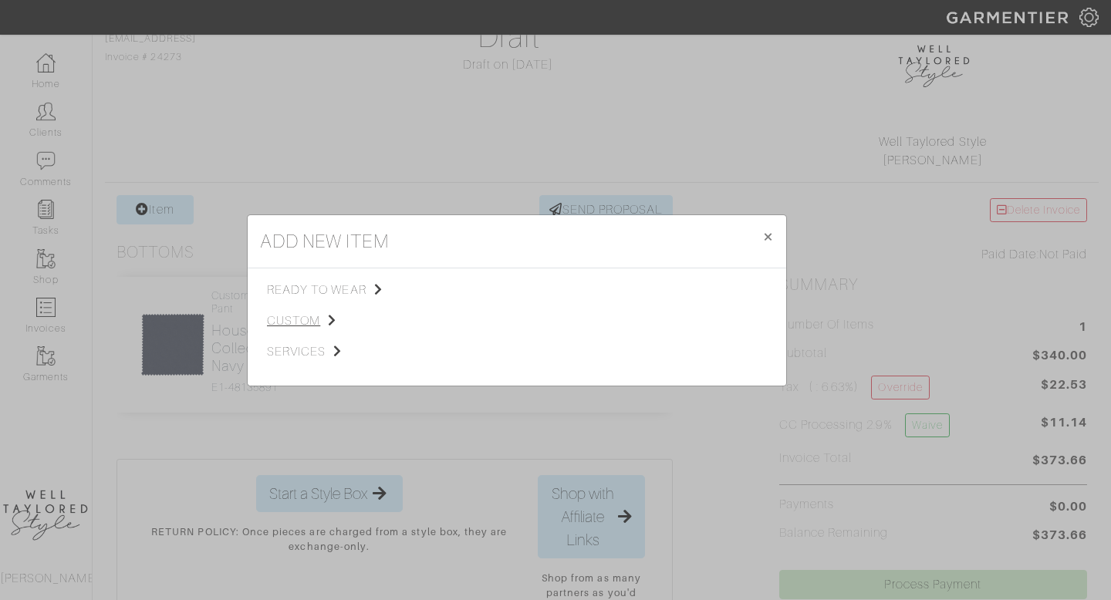
click at [302, 317] on span "custom" at bounding box center [344, 321] width 155 height 19
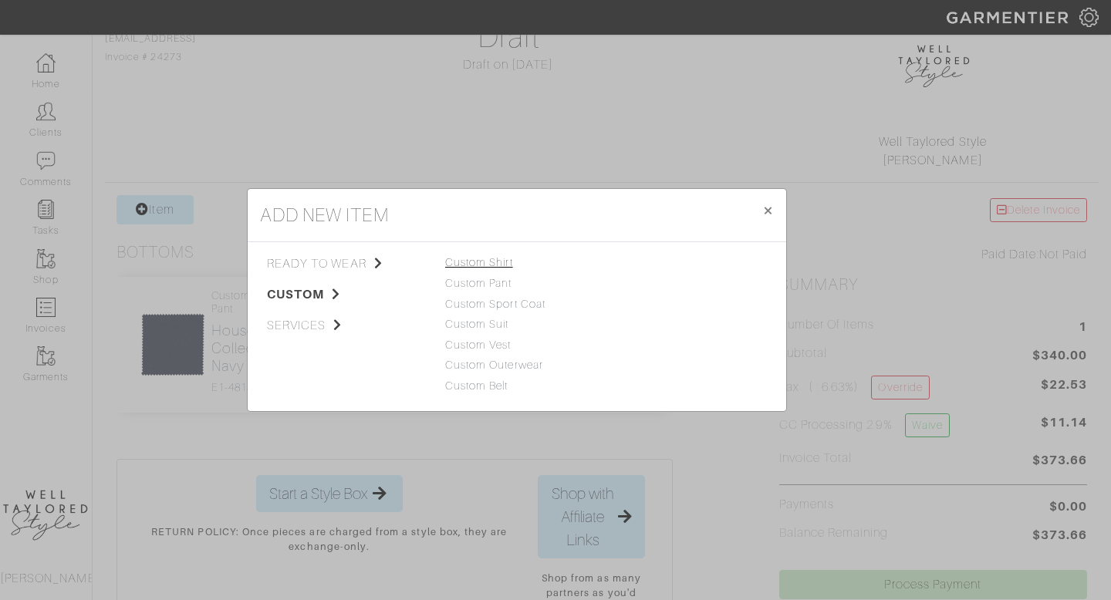
click at [485, 256] on link "Custom Shirt" at bounding box center [479, 262] width 68 height 12
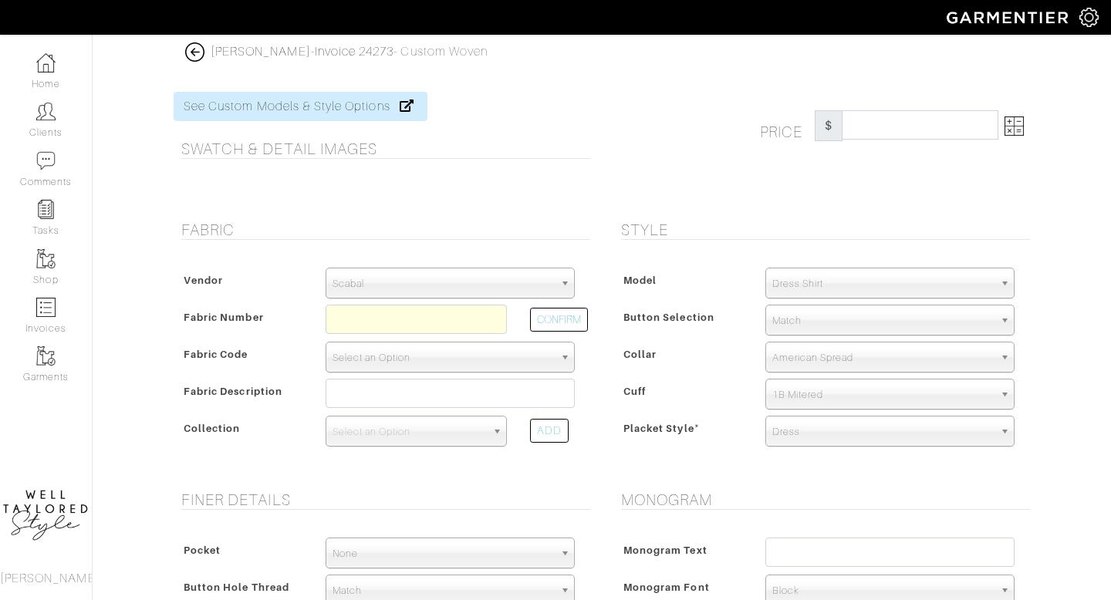
click at [400, 347] on span "Select an Option" at bounding box center [442, 357] width 221 height 31
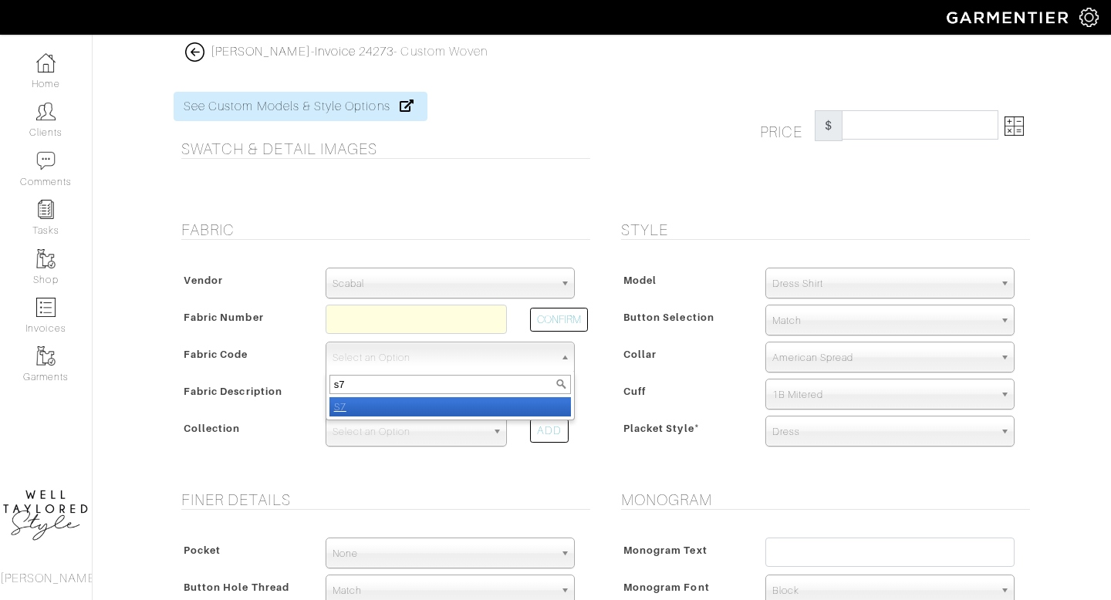
type input "s7"
click at [379, 406] on li "S7" at bounding box center [449, 406] width 241 height 19
select select "1180"
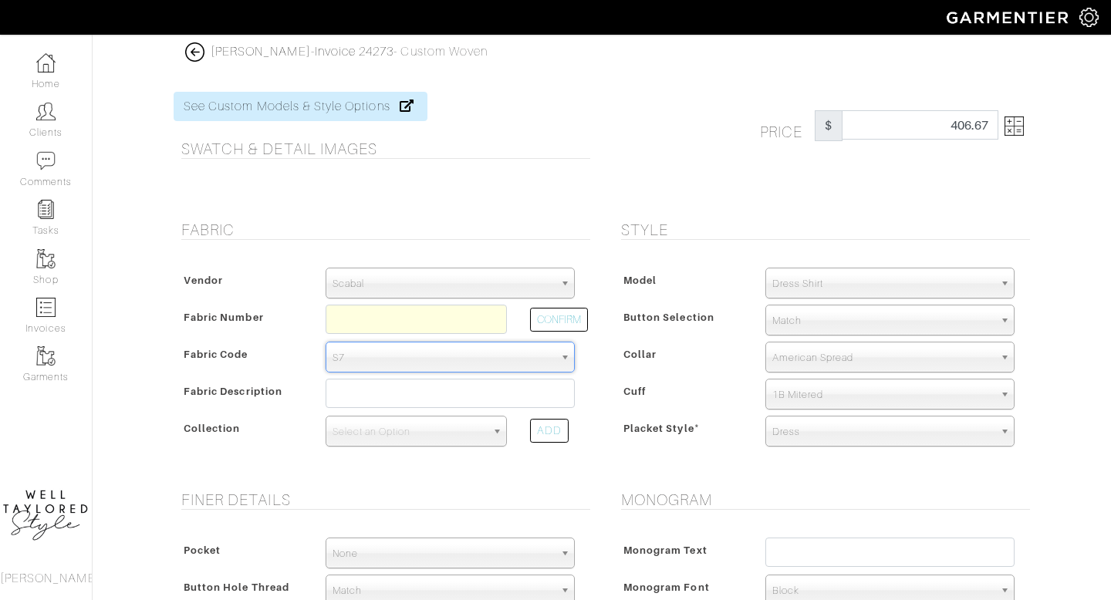
click at [862, 122] on img at bounding box center [1013, 125] width 19 height 19
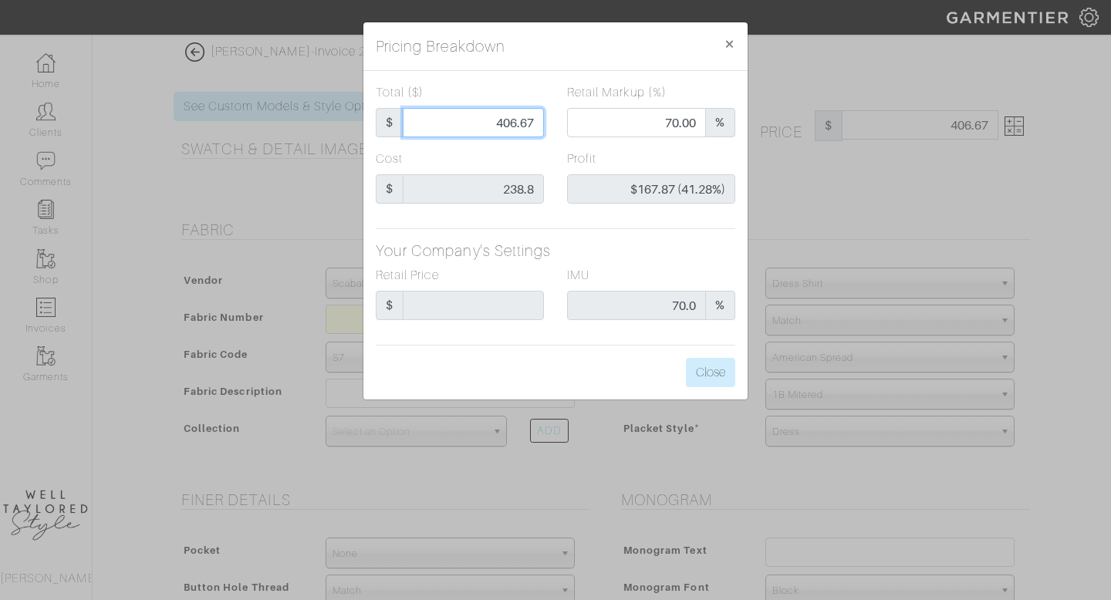
click at [511, 127] on input "406.67" at bounding box center [473, 122] width 141 height 29
type input "3"
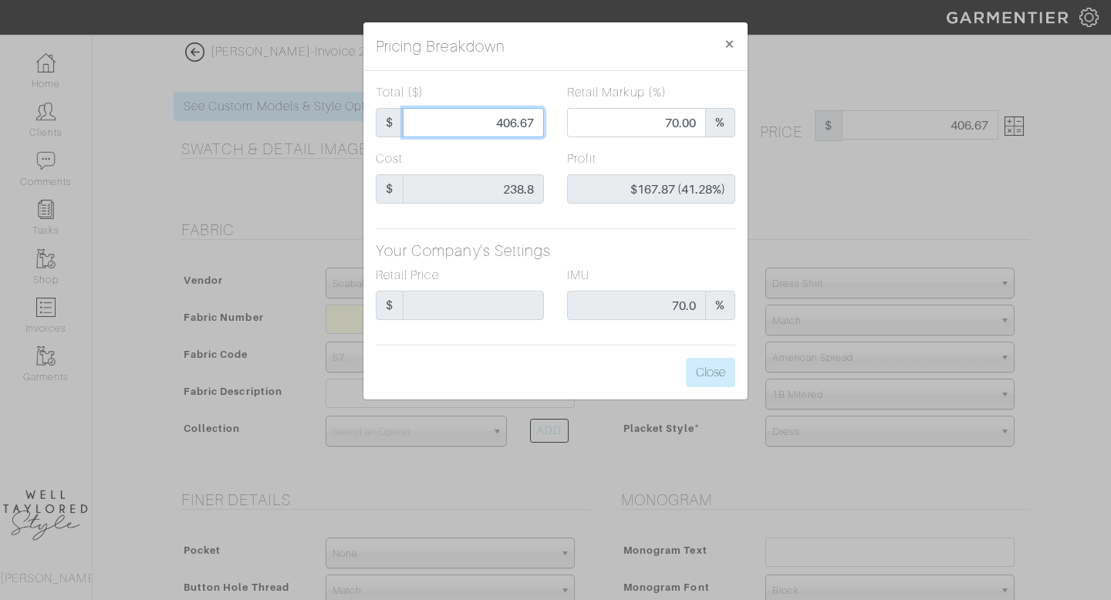
type input "0.00"
type input "-$235.80 (-7860.00%)"
type input "39"
type input "-$199.80 (-512.31%)"
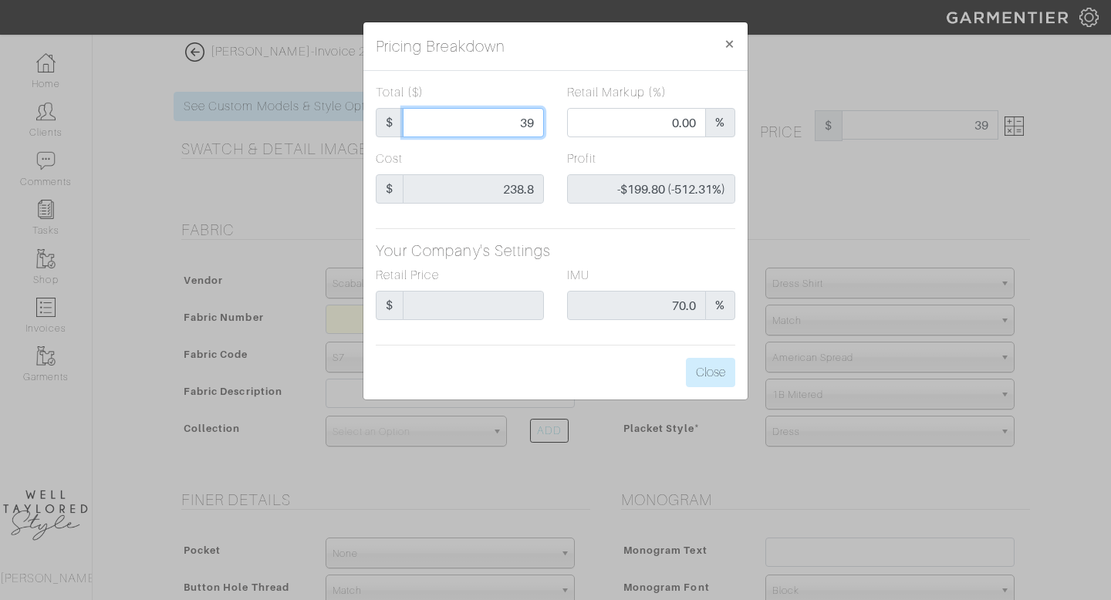
type input "3"
type input "-$235.80 (-7860.00%)"
type input "7"
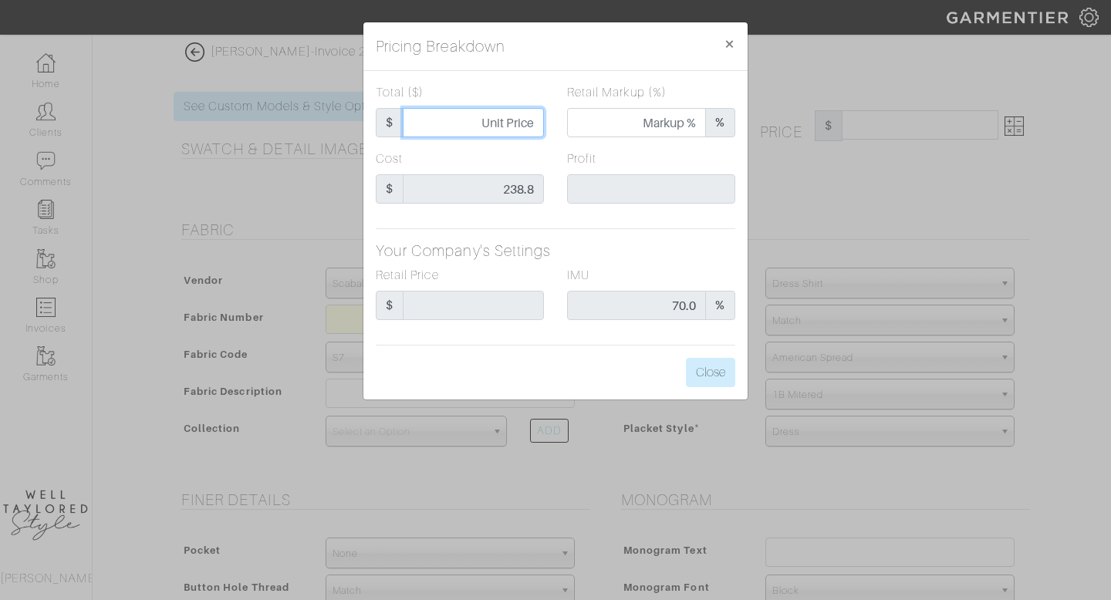
type input "0.00"
type input "-$231.80 (-3311.43%)"
type input "75"
type input "-$163.80 (-218.40%)"
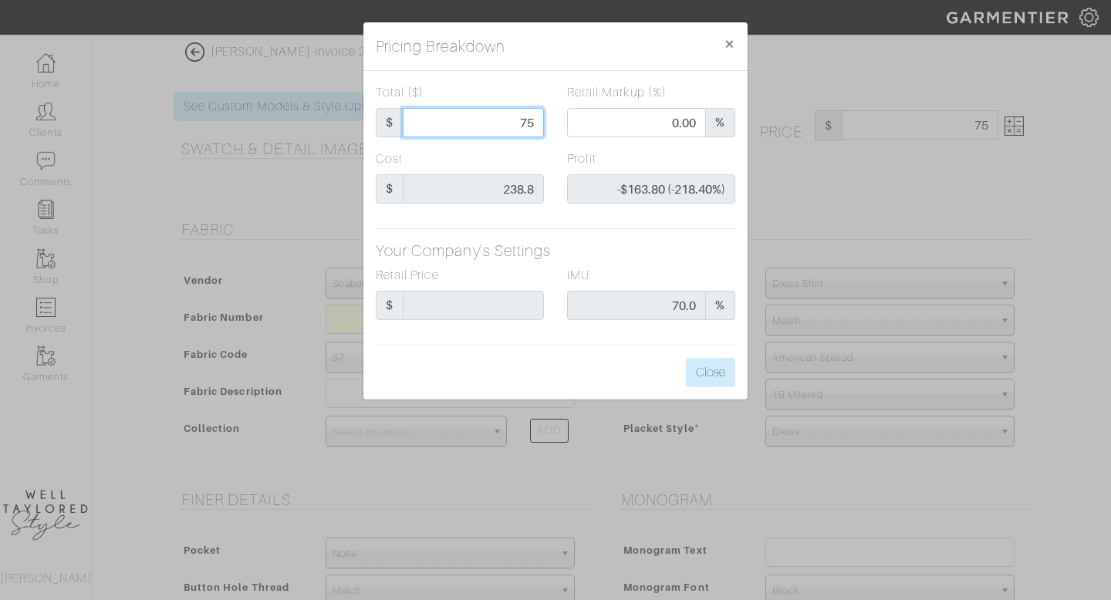
type input "7"
type input "-$231.80 (-3311.43%)"
type input "3"
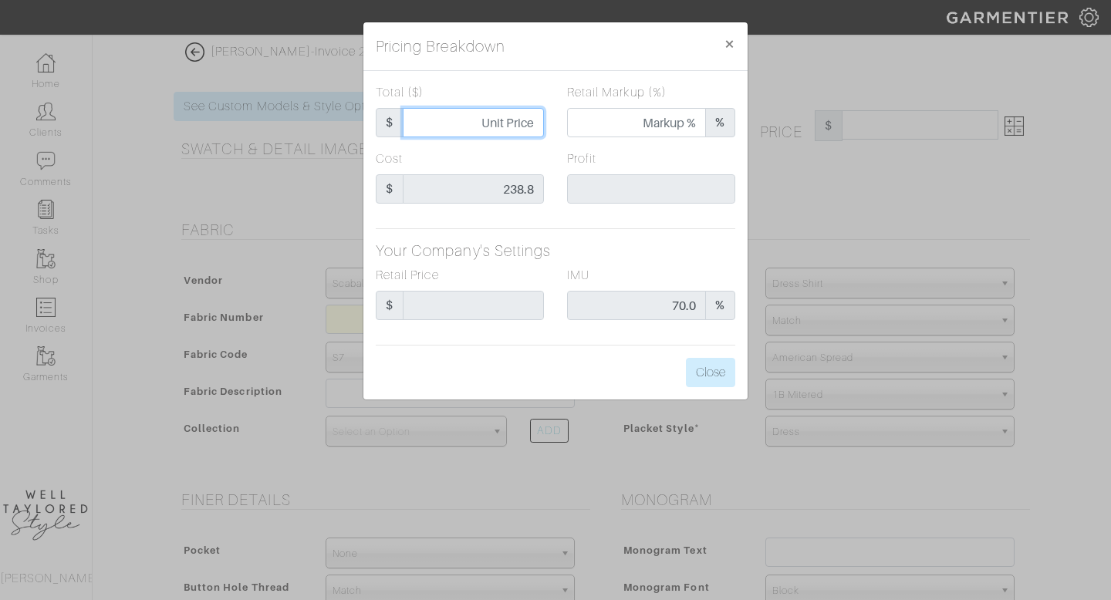
type input "0.00"
type input "-$235.80 (-7860.00%)"
type input "37"
type input "-$201.80 (-545.41%)"
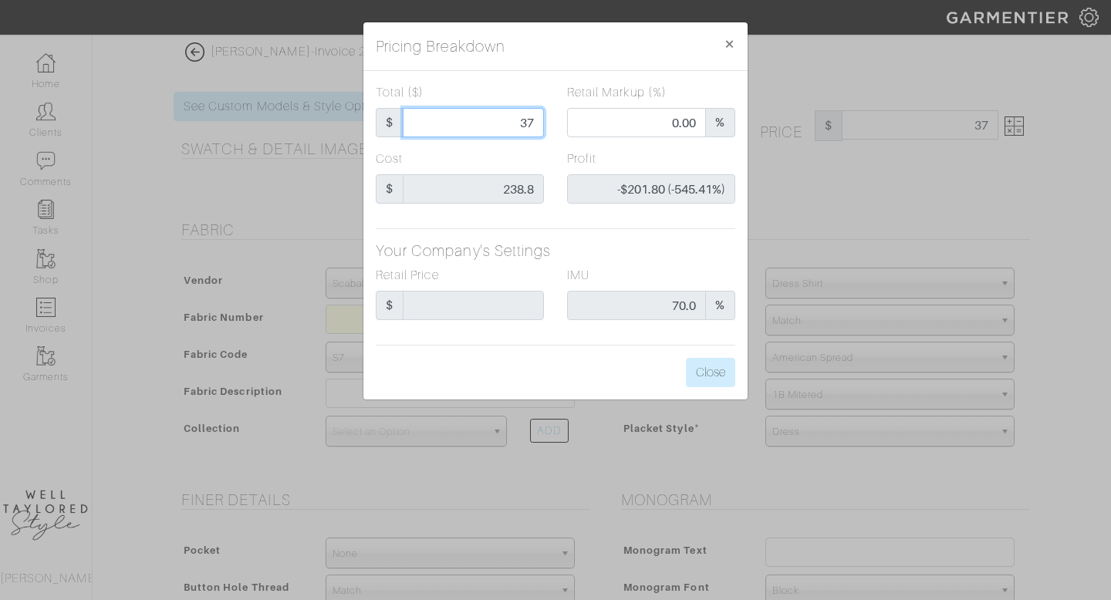
type input "375"
type input "67.47"
type input "$136.20 (36.32%)"
type input "375"
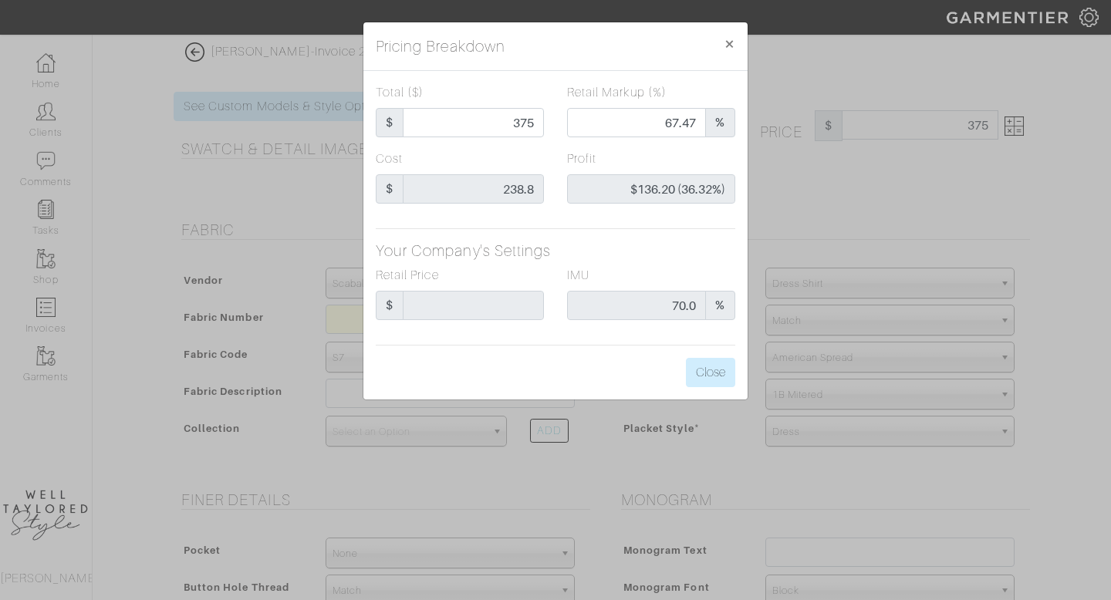
type input "375.00"
click at [664, 266] on div "IMU 70.0 %" at bounding box center [651, 293] width 168 height 54
click at [724, 42] on span "×" at bounding box center [729, 43] width 12 height 21
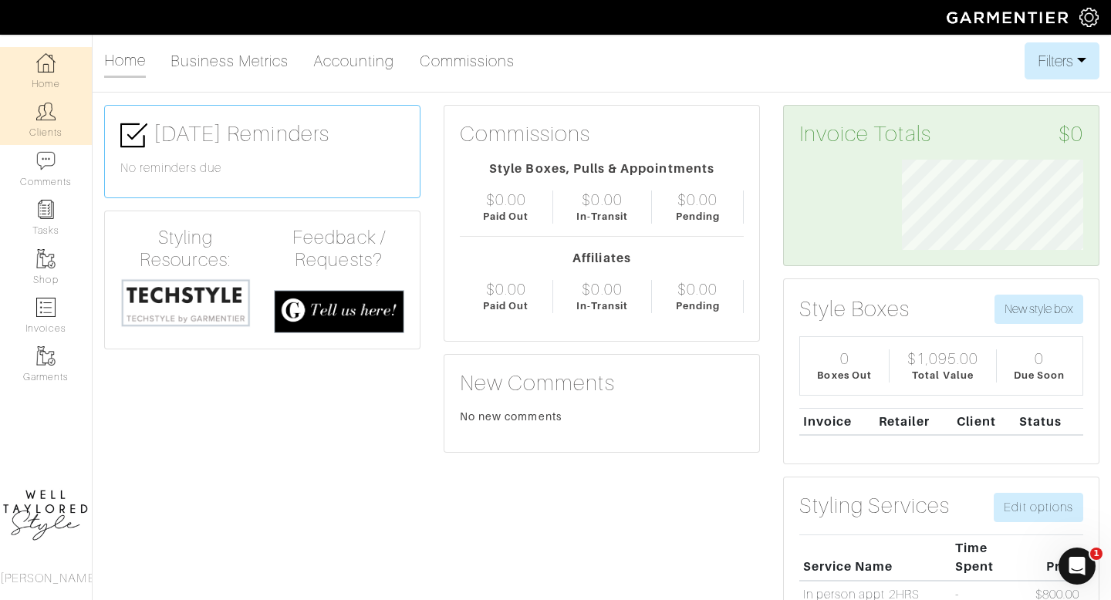
click at [50, 135] on link "Clients" at bounding box center [46, 120] width 92 height 49
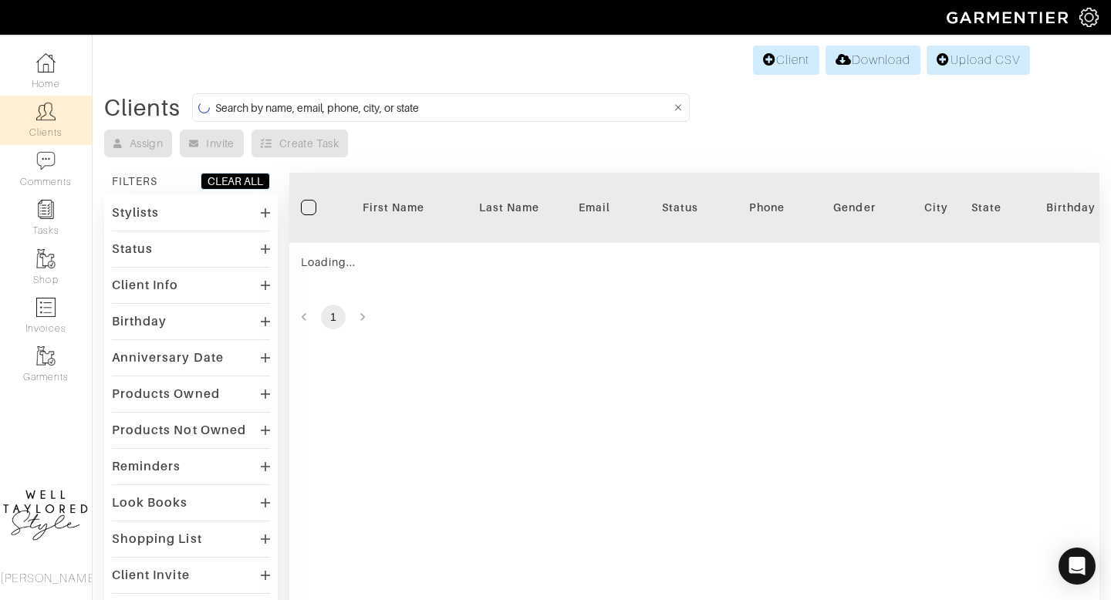
click at [286, 113] on input at bounding box center [443, 107] width 456 height 19
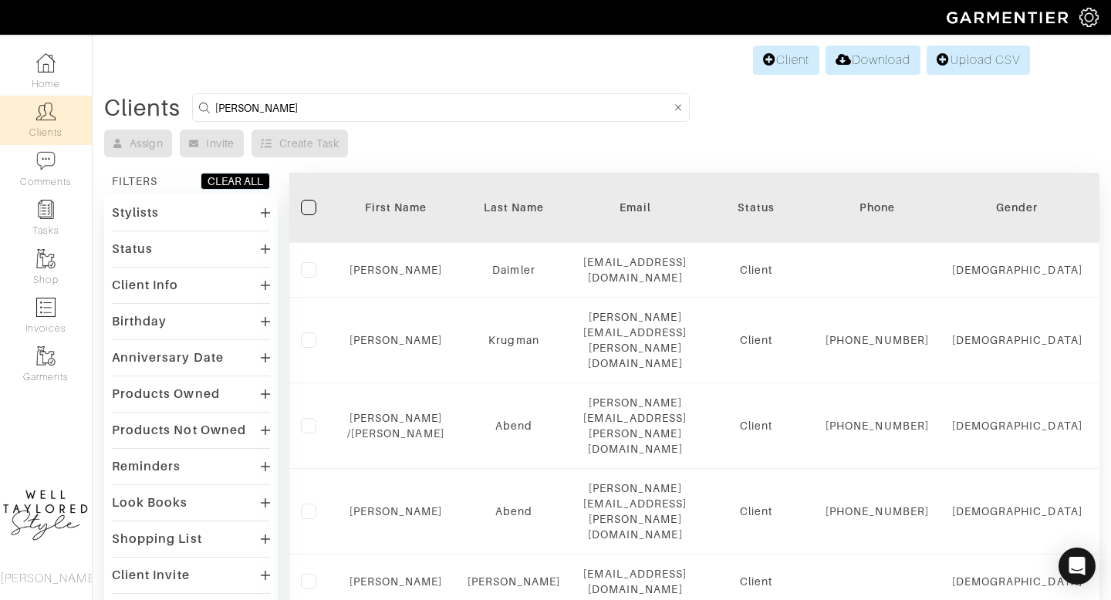
type input "STACEY"
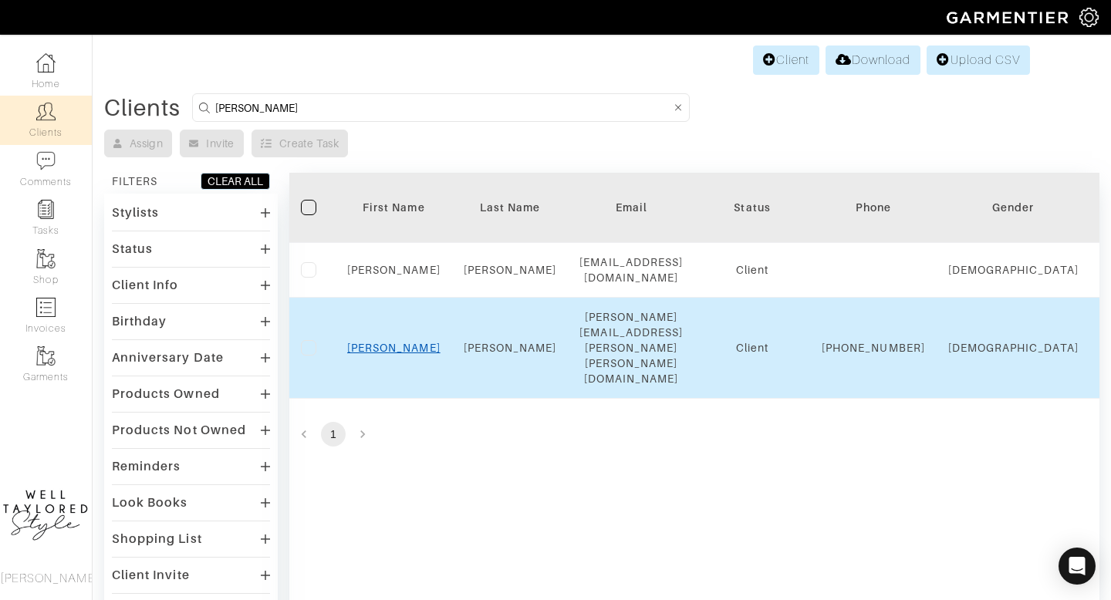
click at [390, 342] on link "STACEY" at bounding box center [393, 348] width 93 height 12
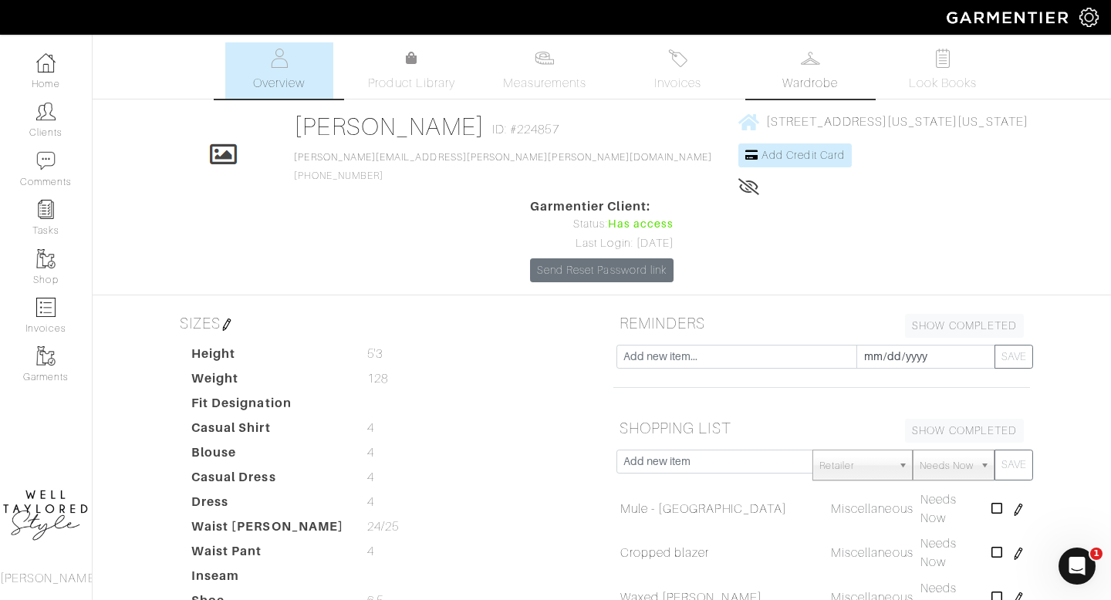
click at [809, 61] on img at bounding box center [810, 58] width 19 height 19
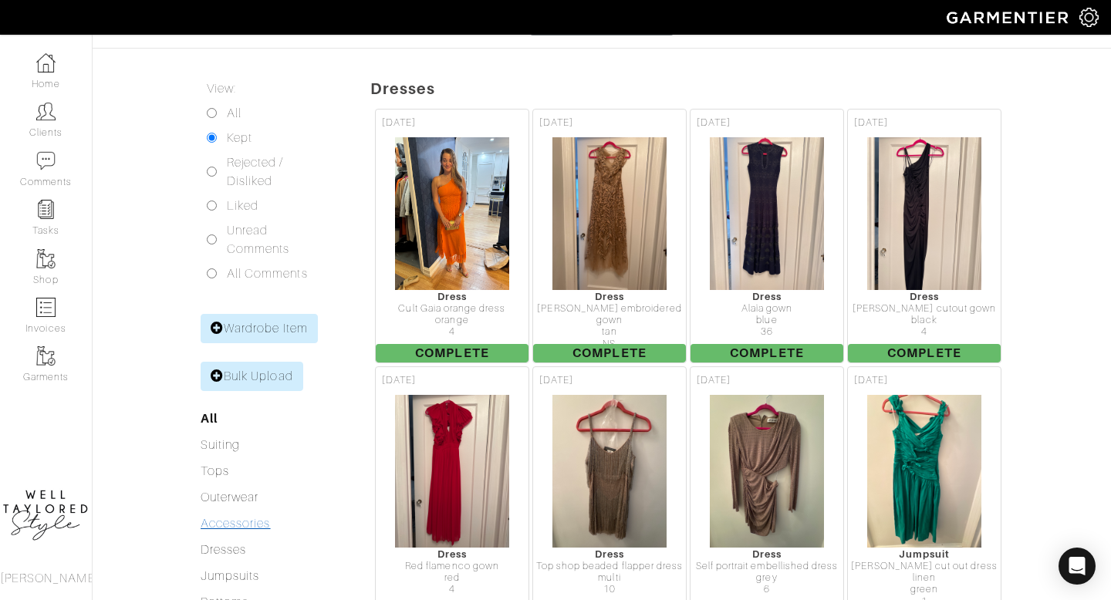
scroll to position [249, 0]
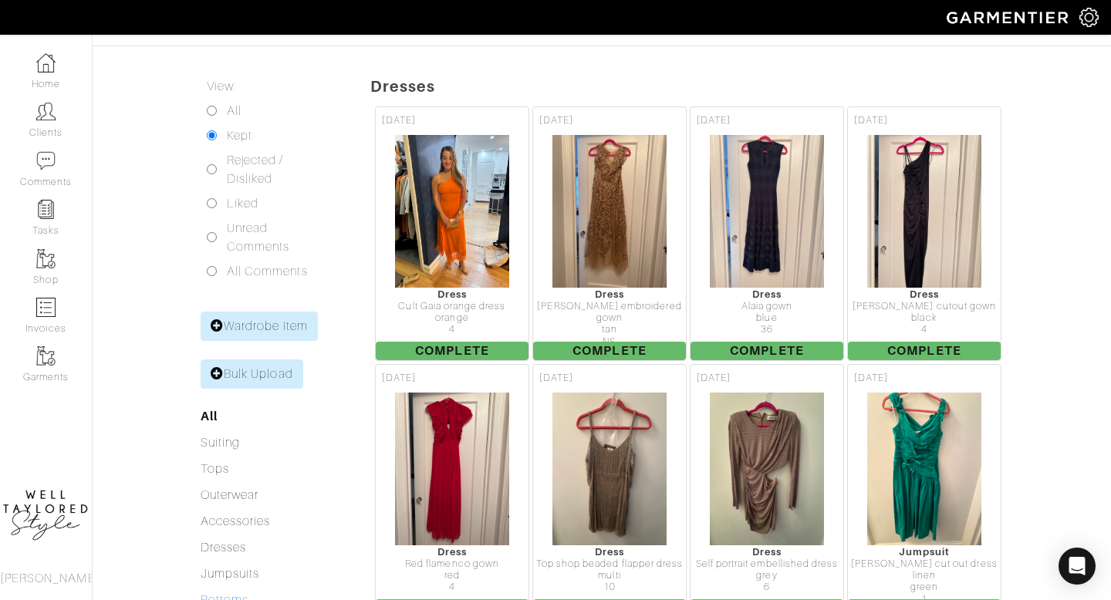
click at [234, 593] on link "Bottoms" at bounding box center [225, 600] width 48 height 14
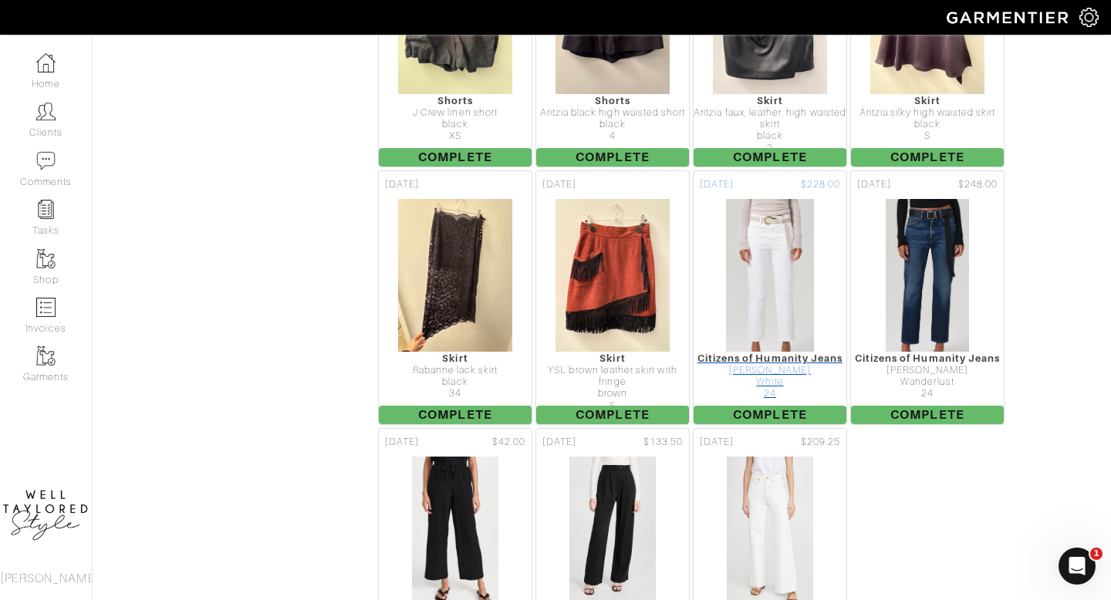
scroll to position [2194, 0]
